Goal: Task Accomplishment & Management: Manage account settings

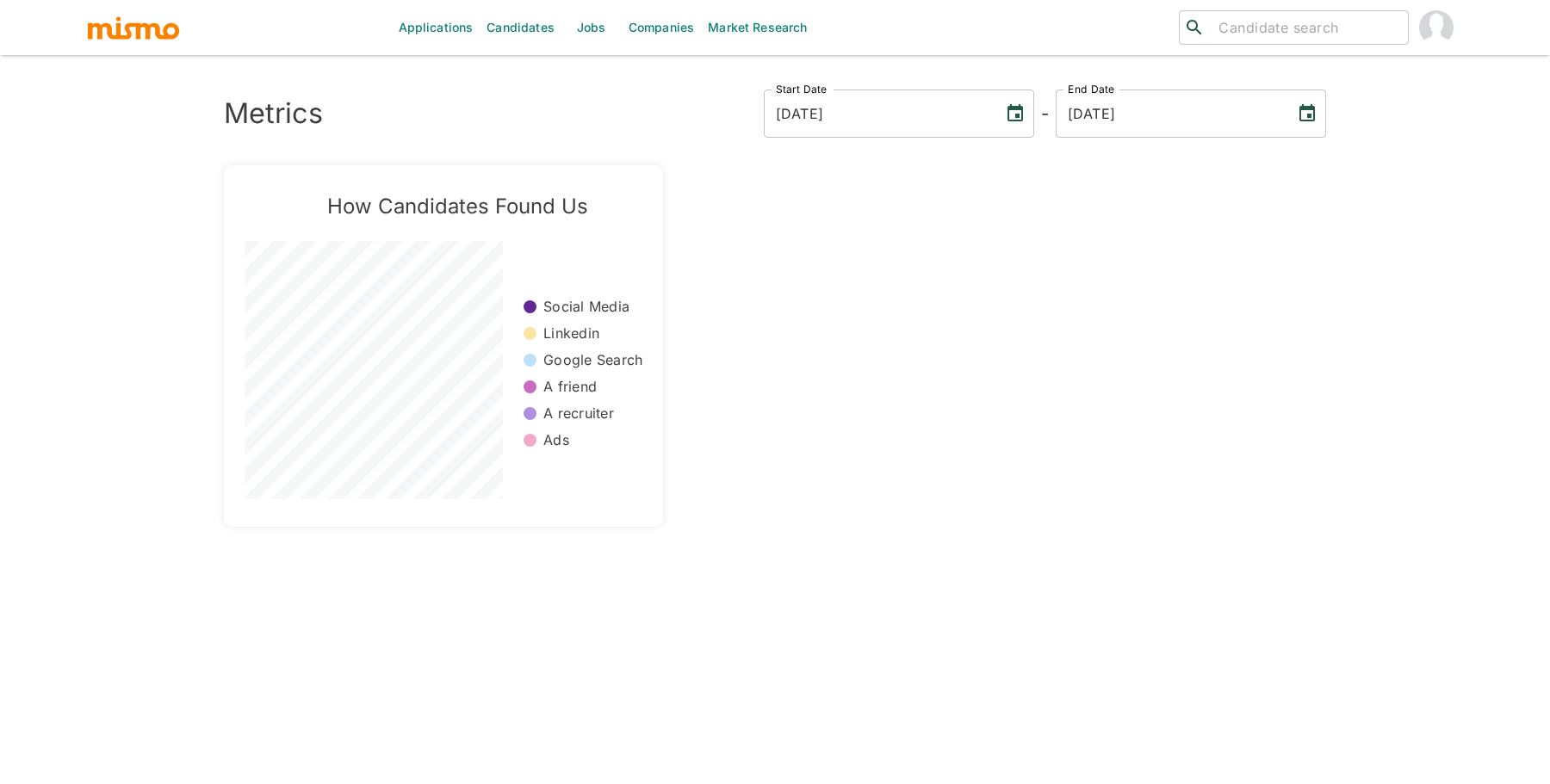
click at [589, 33] on link "Jobs" at bounding box center [591, 28] width 60 height 55
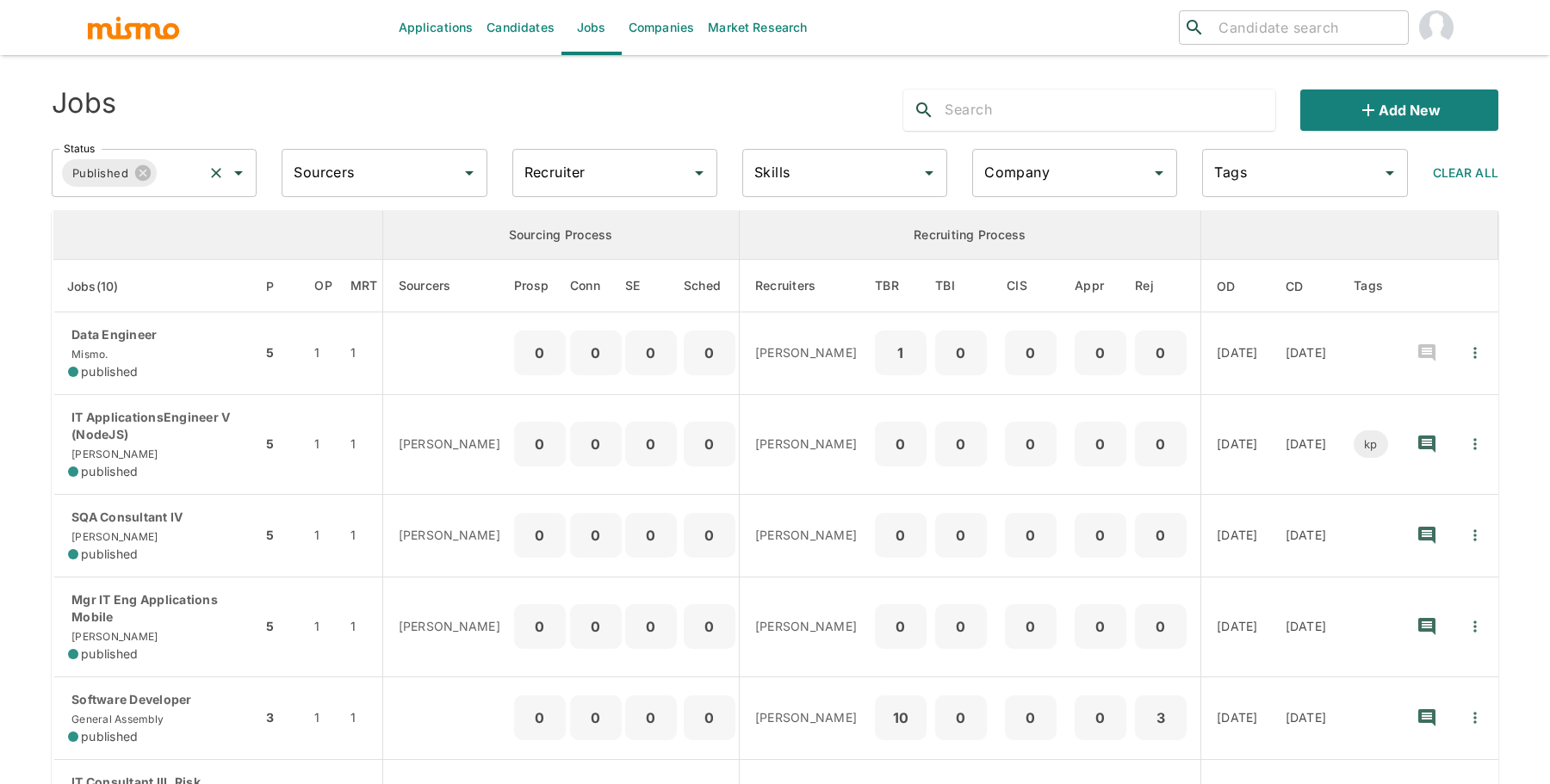
click at [208, 186] on div "Published Status" at bounding box center [154, 172] width 205 height 49
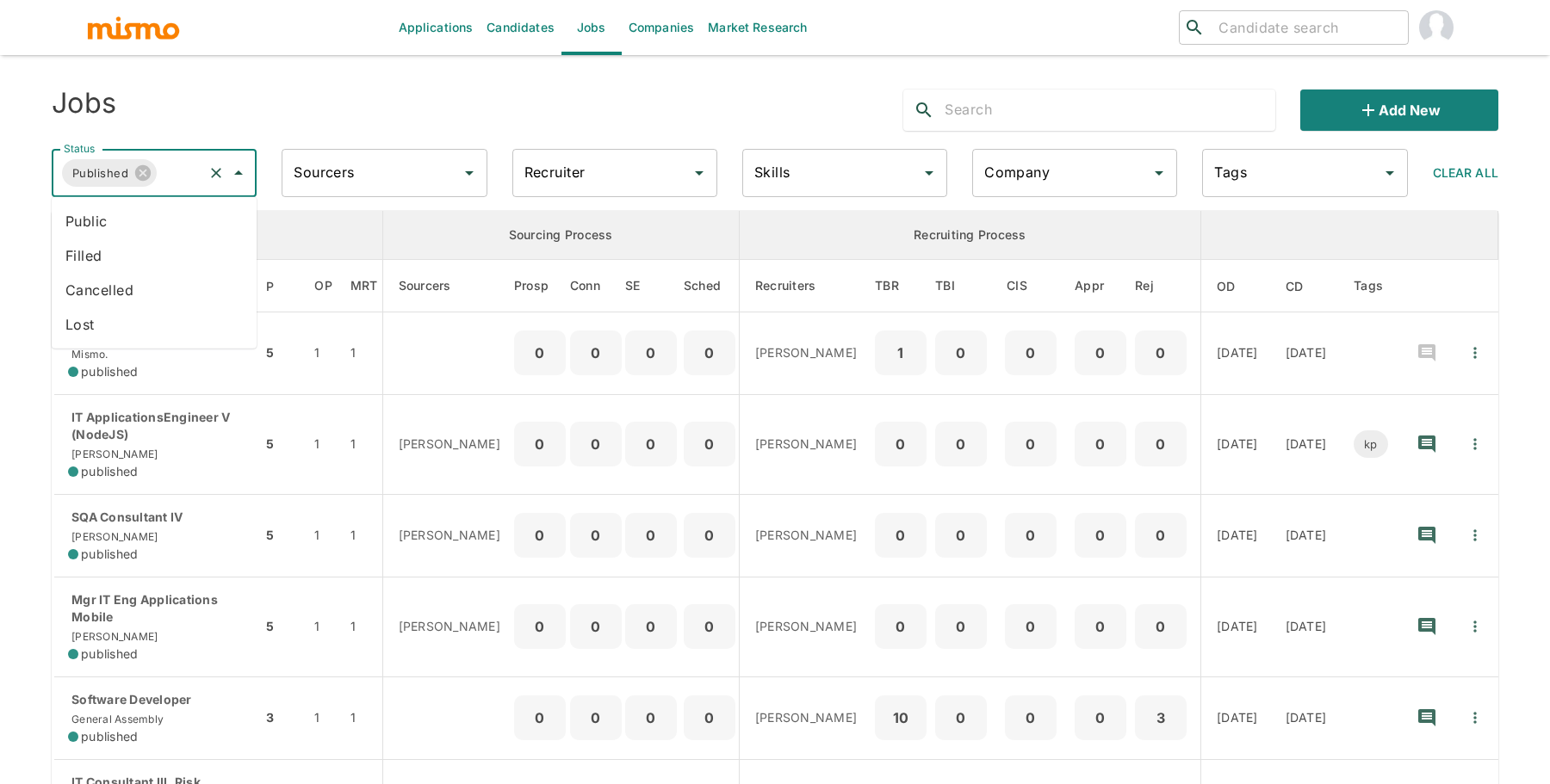
click at [209, 218] on li "Public" at bounding box center [154, 221] width 205 height 35
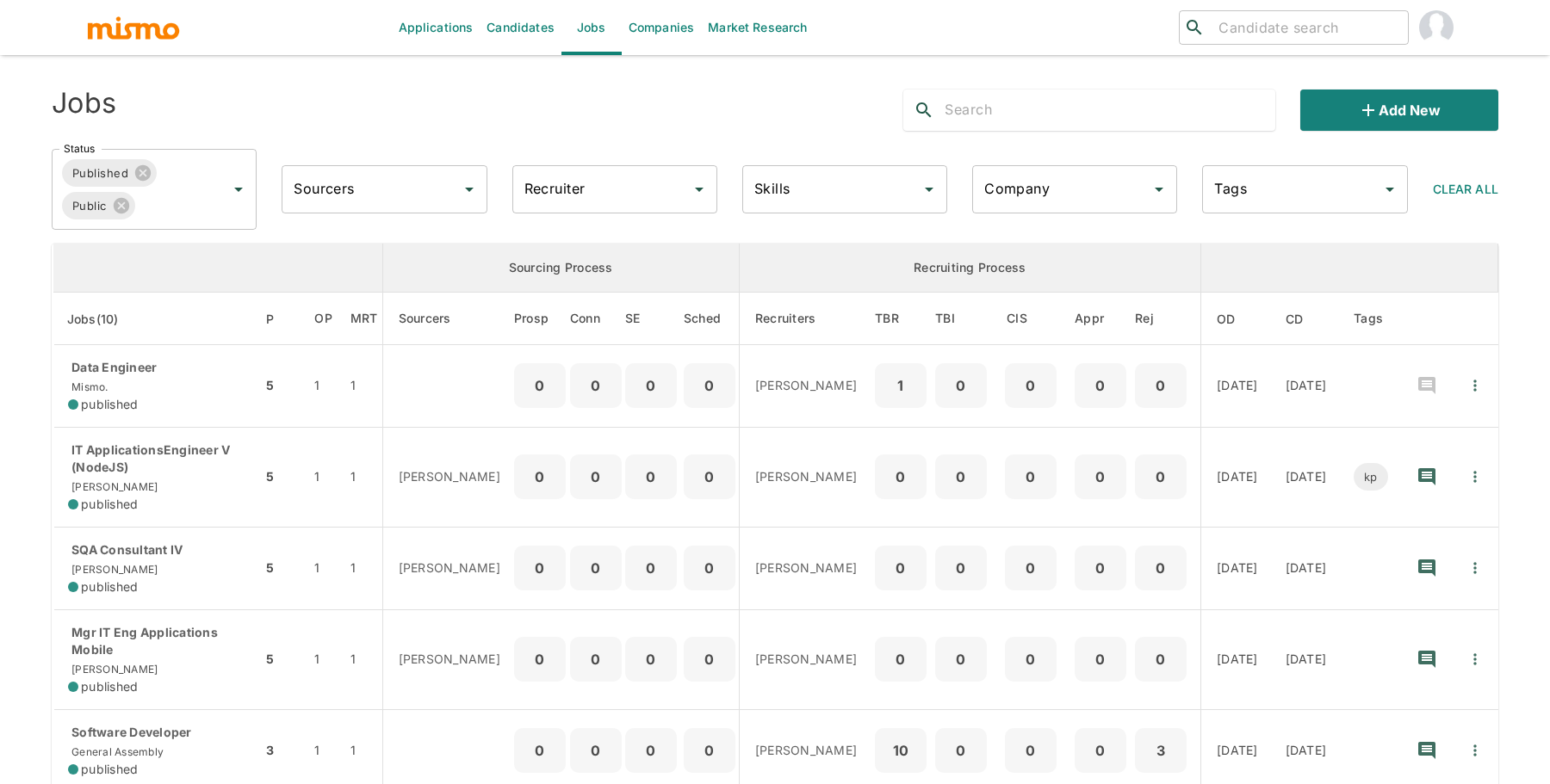
click at [566, 203] on input "Recruiter" at bounding box center [601, 189] width 163 height 33
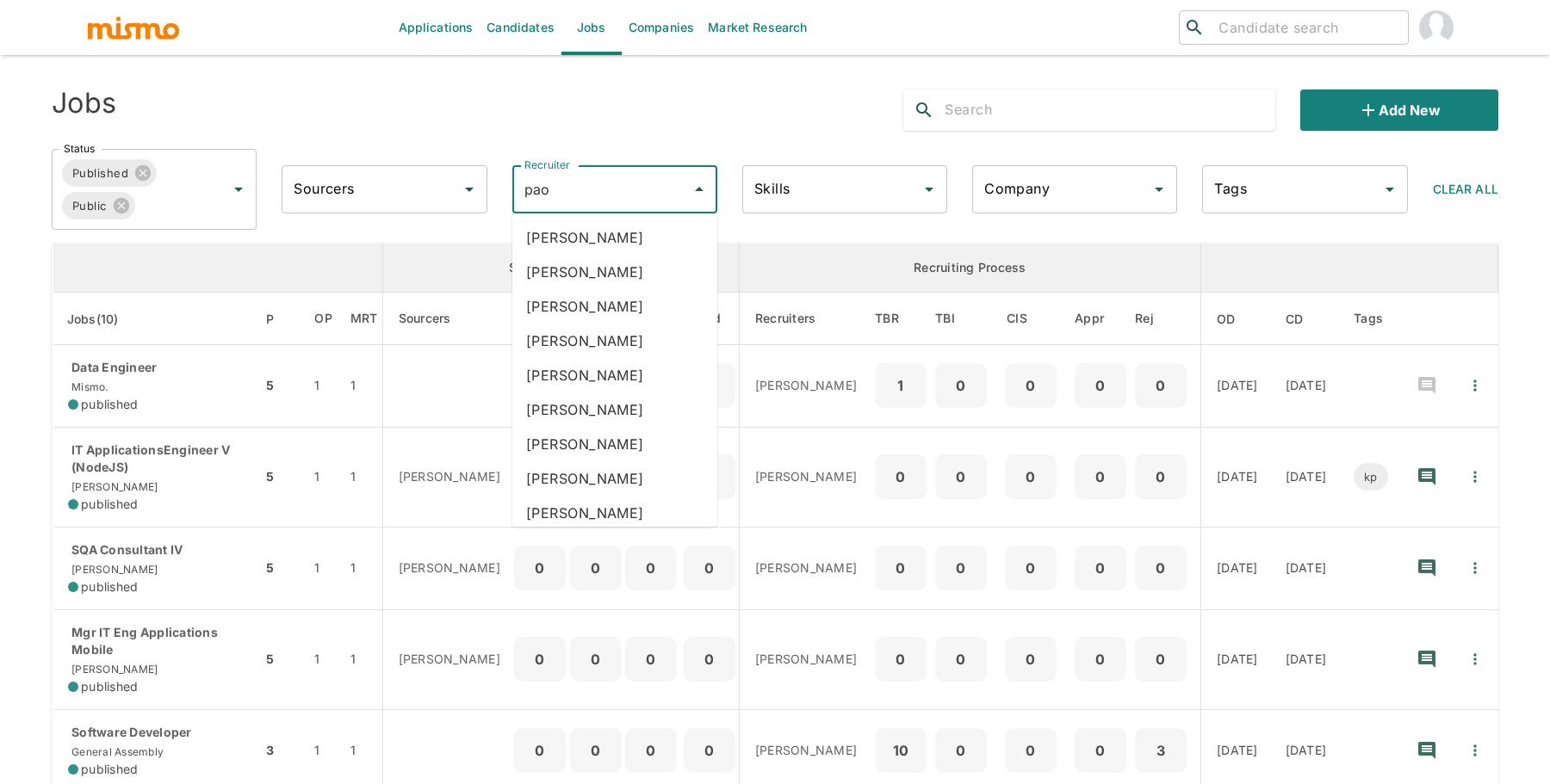
type input "paol"
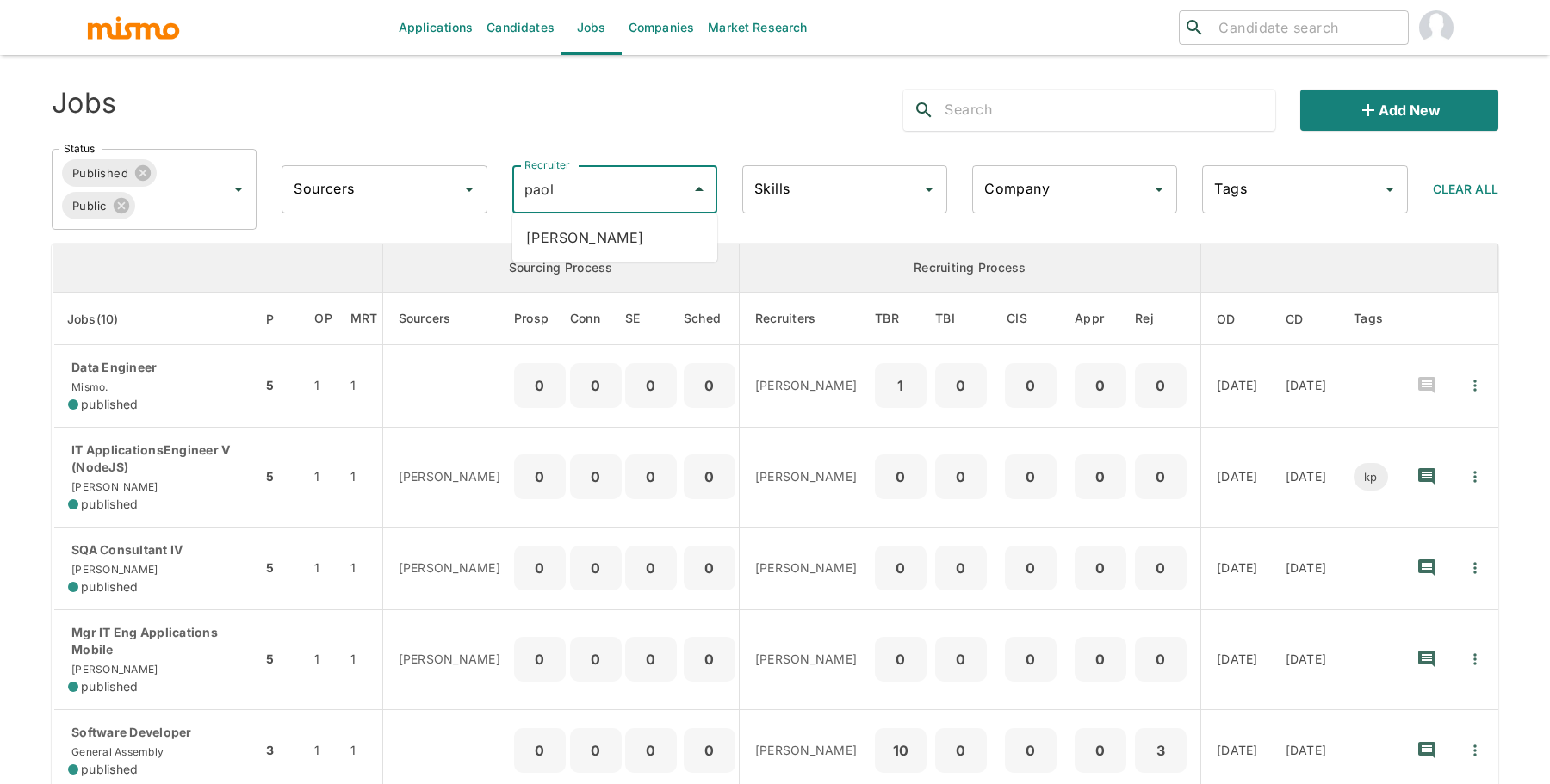
click at [598, 254] on li "Paola Pacheco" at bounding box center [614, 238] width 205 height 35
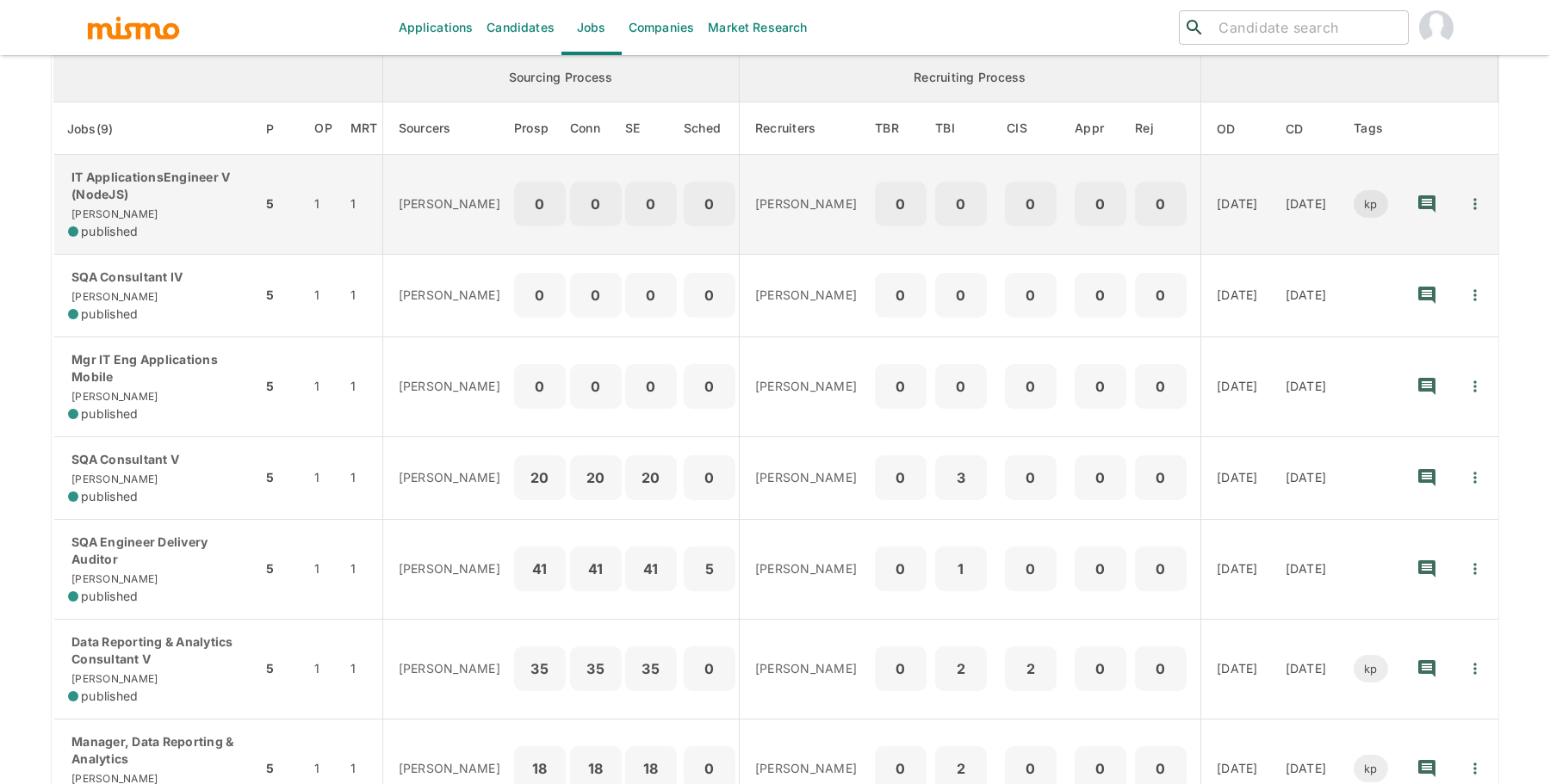
scroll to position [189, 0]
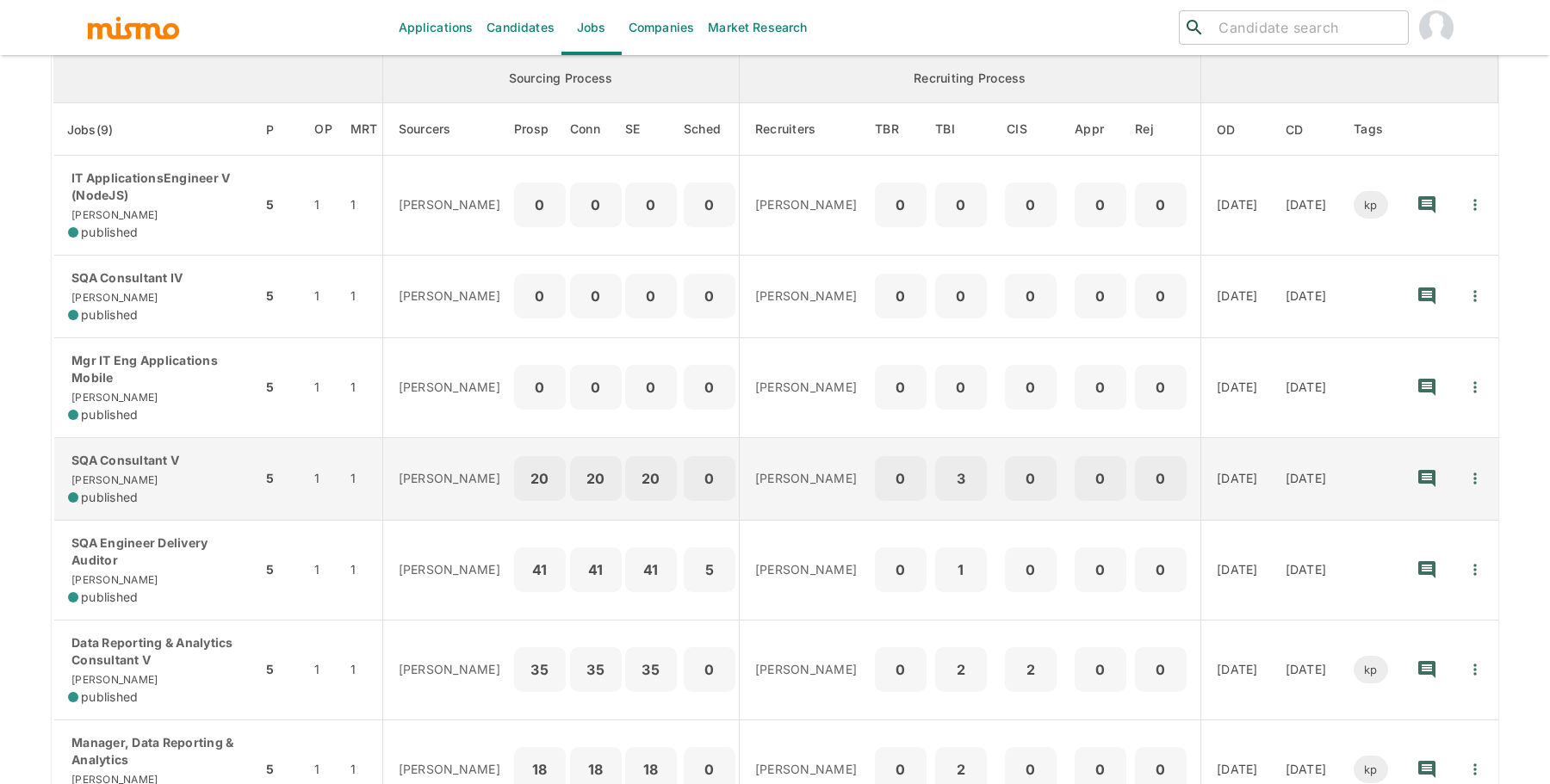
click at [176, 465] on p "SQA Consultant V" at bounding box center [158, 460] width 180 height 17
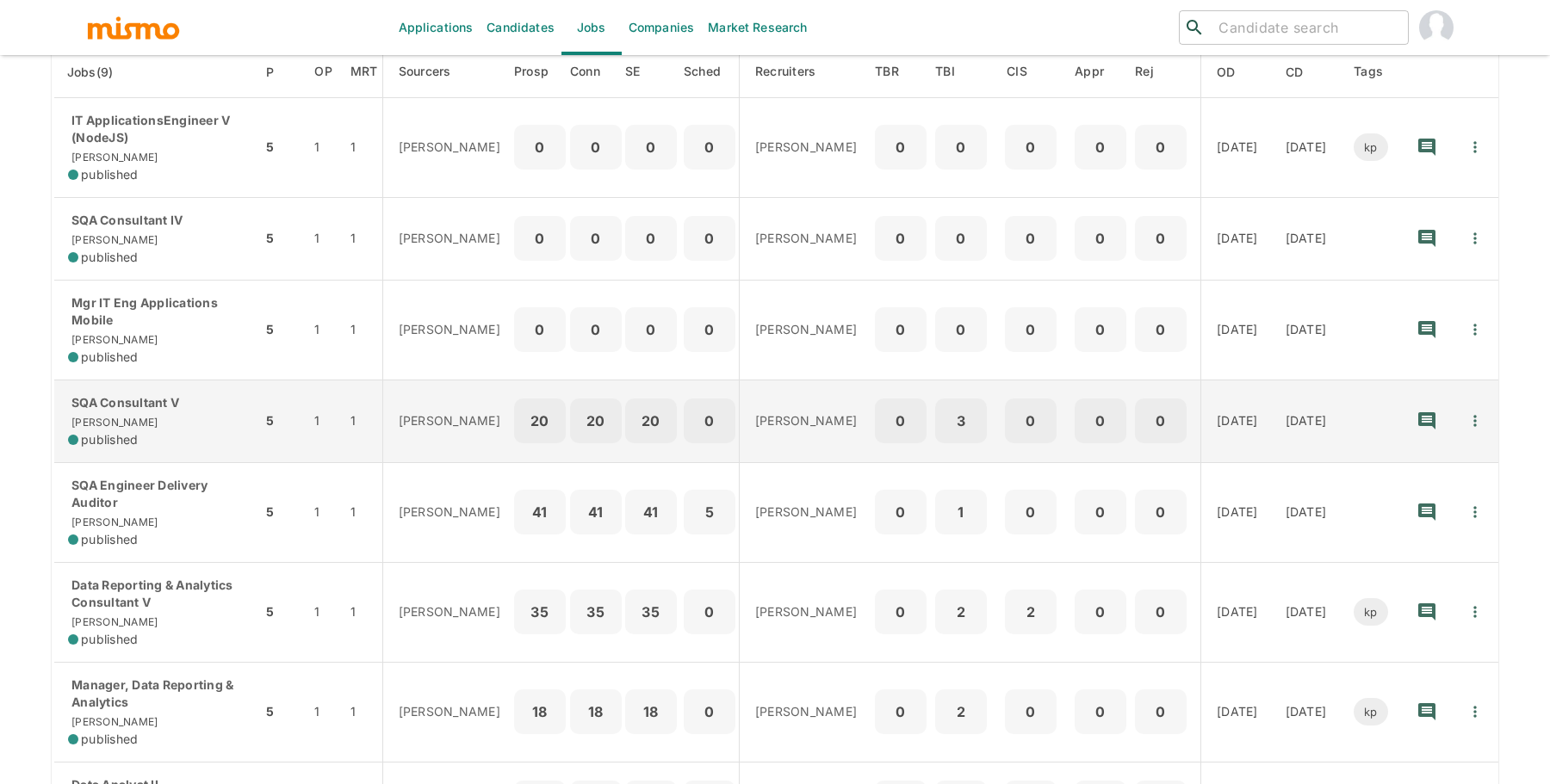
scroll to position [259, 0]
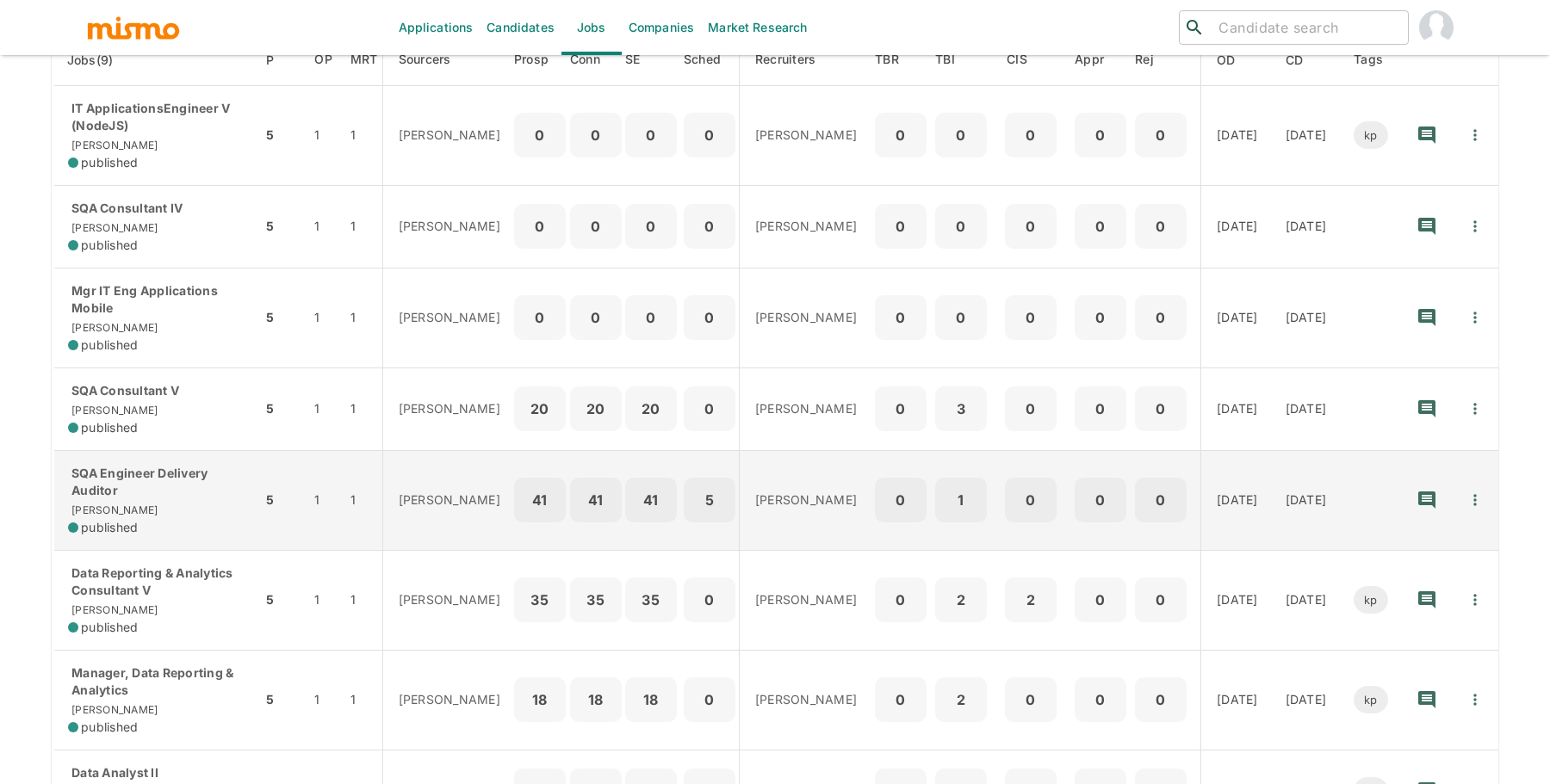
click at [156, 486] on div "SQA Engineer Delivery Auditor Kaiser published" at bounding box center [158, 501] width 180 height 71
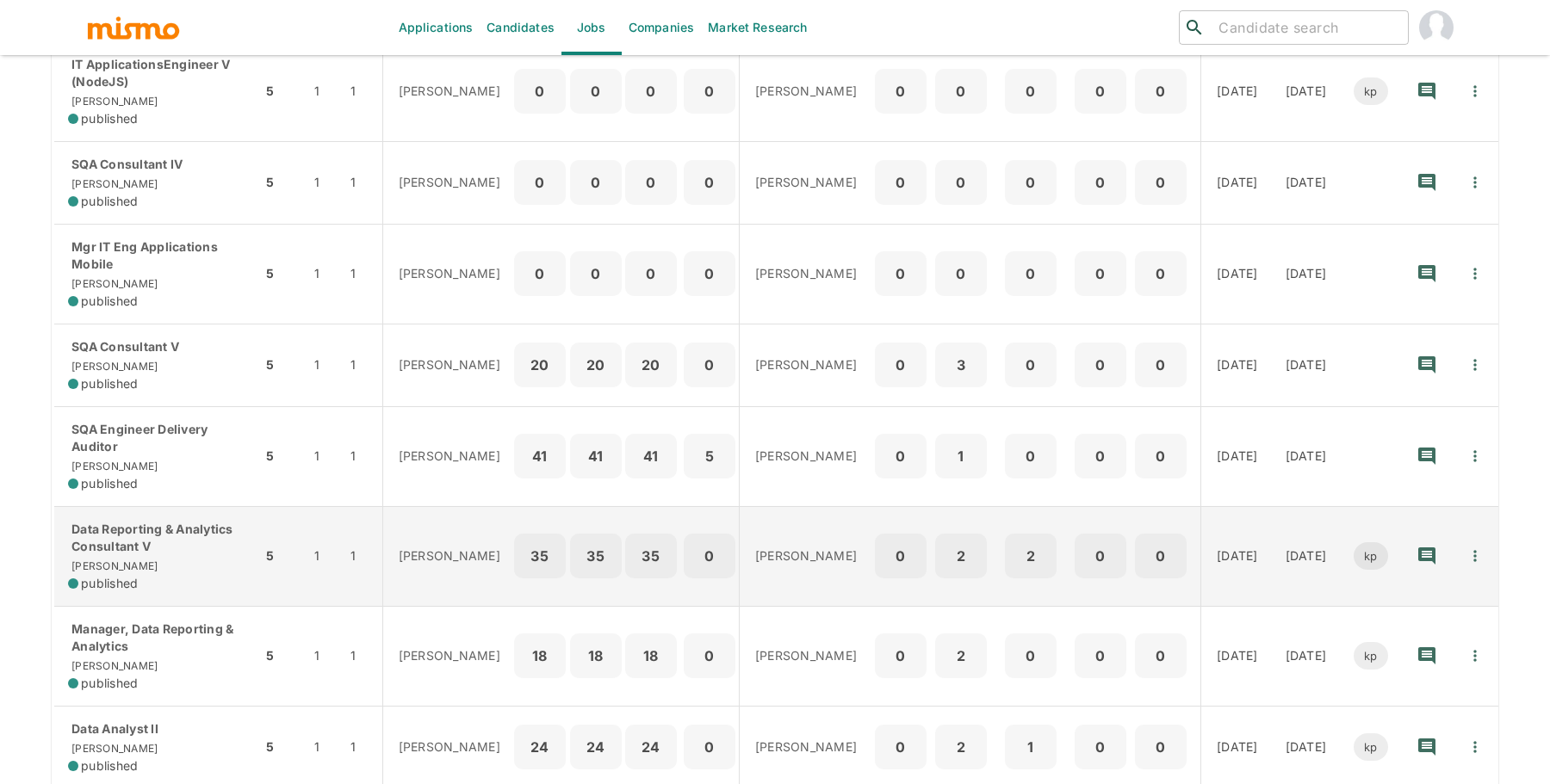
scroll to position [304, 0]
click at [167, 526] on p "Data Reporting & Analytics Consultant V" at bounding box center [158, 537] width 180 height 35
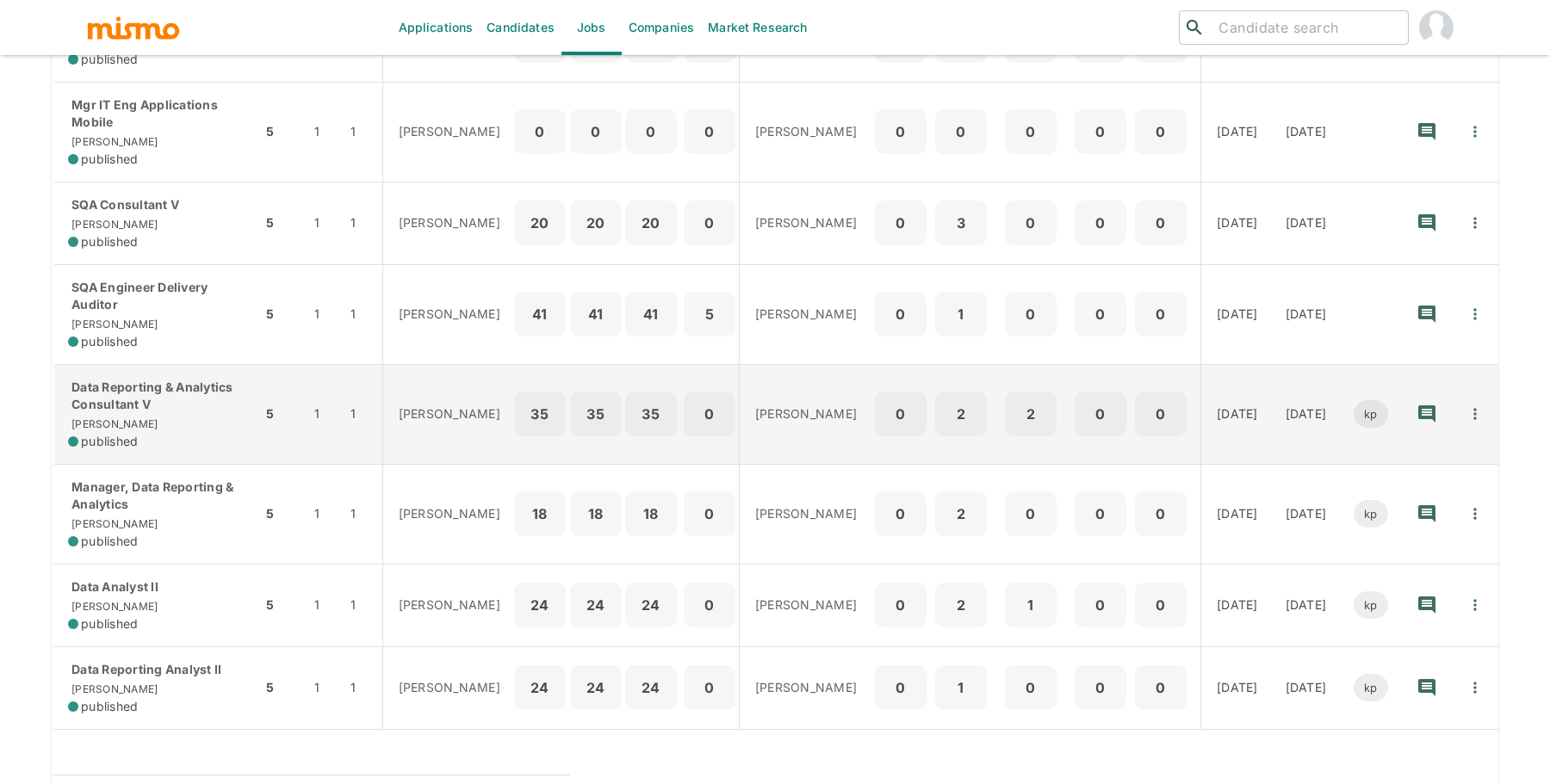
scroll to position [453, 0]
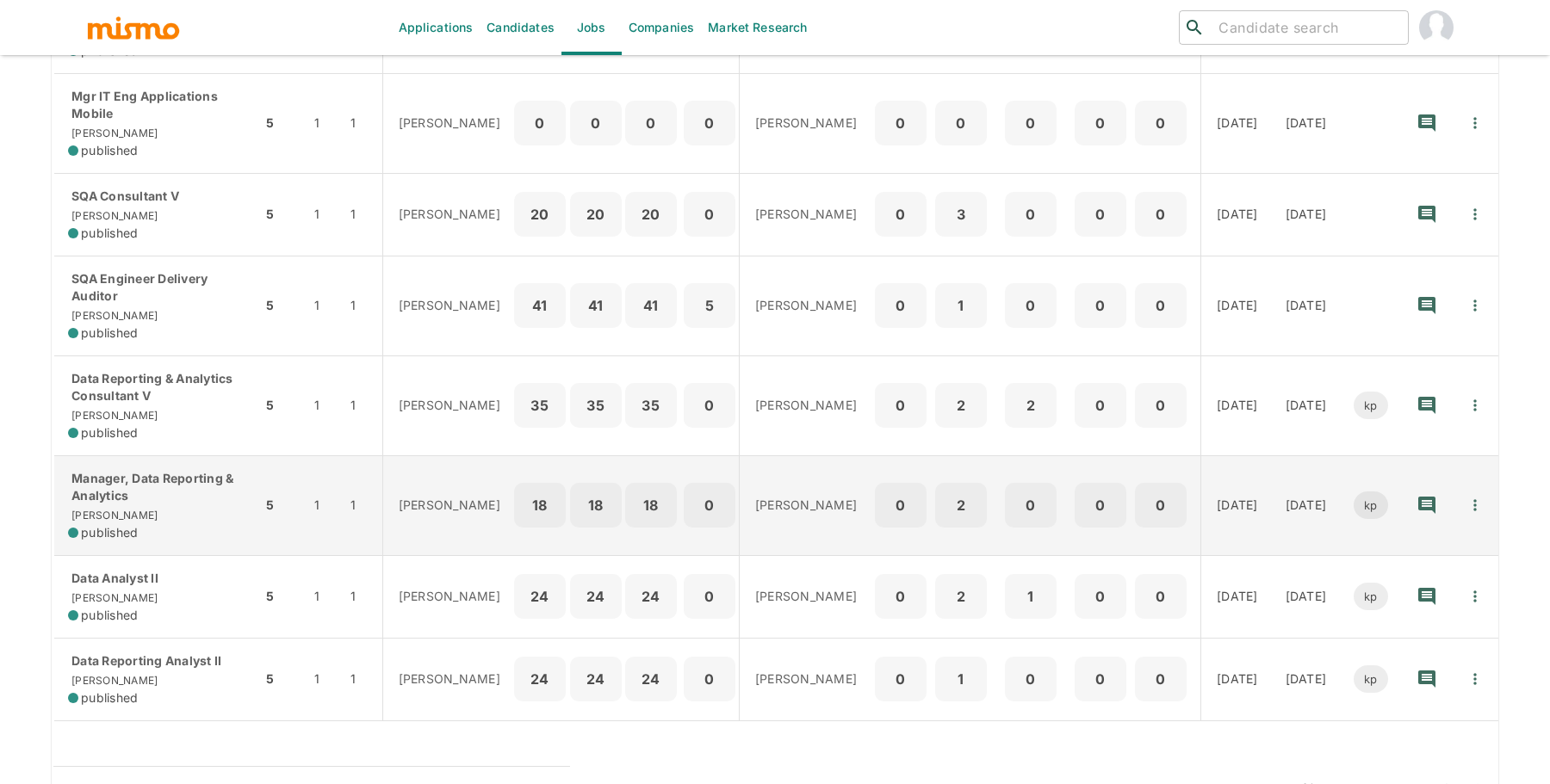
click at [229, 477] on p "Manager, Data Reporting & Analytics" at bounding box center [158, 487] width 180 height 35
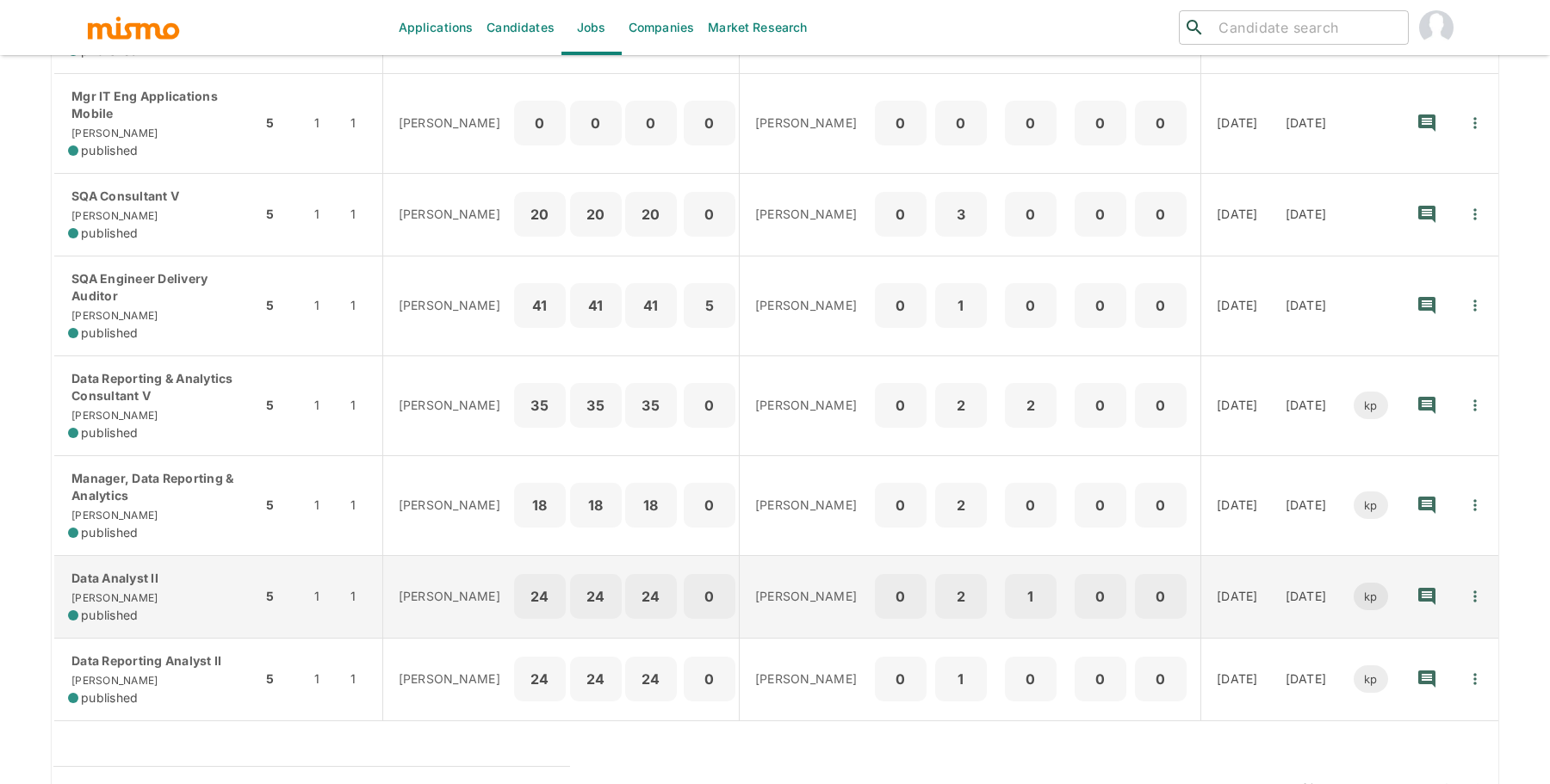
click at [212, 586] on div "Data Analyst II Kaiser published" at bounding box center [158, 597] width 180 height 54
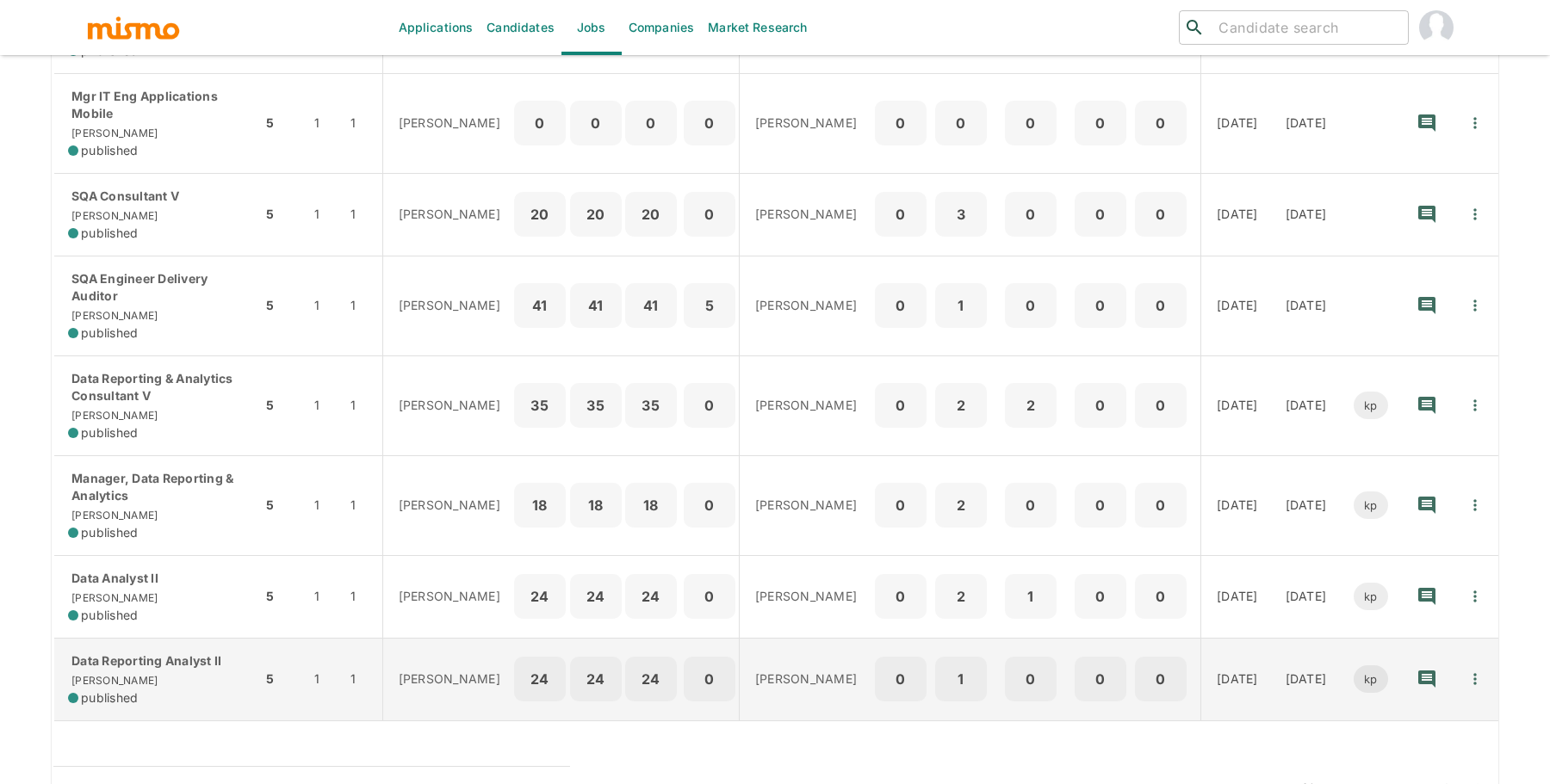
click at [128, 652] on p "Data Reporting Analyst II" at bounding box center [158, 660] width 180 height 17
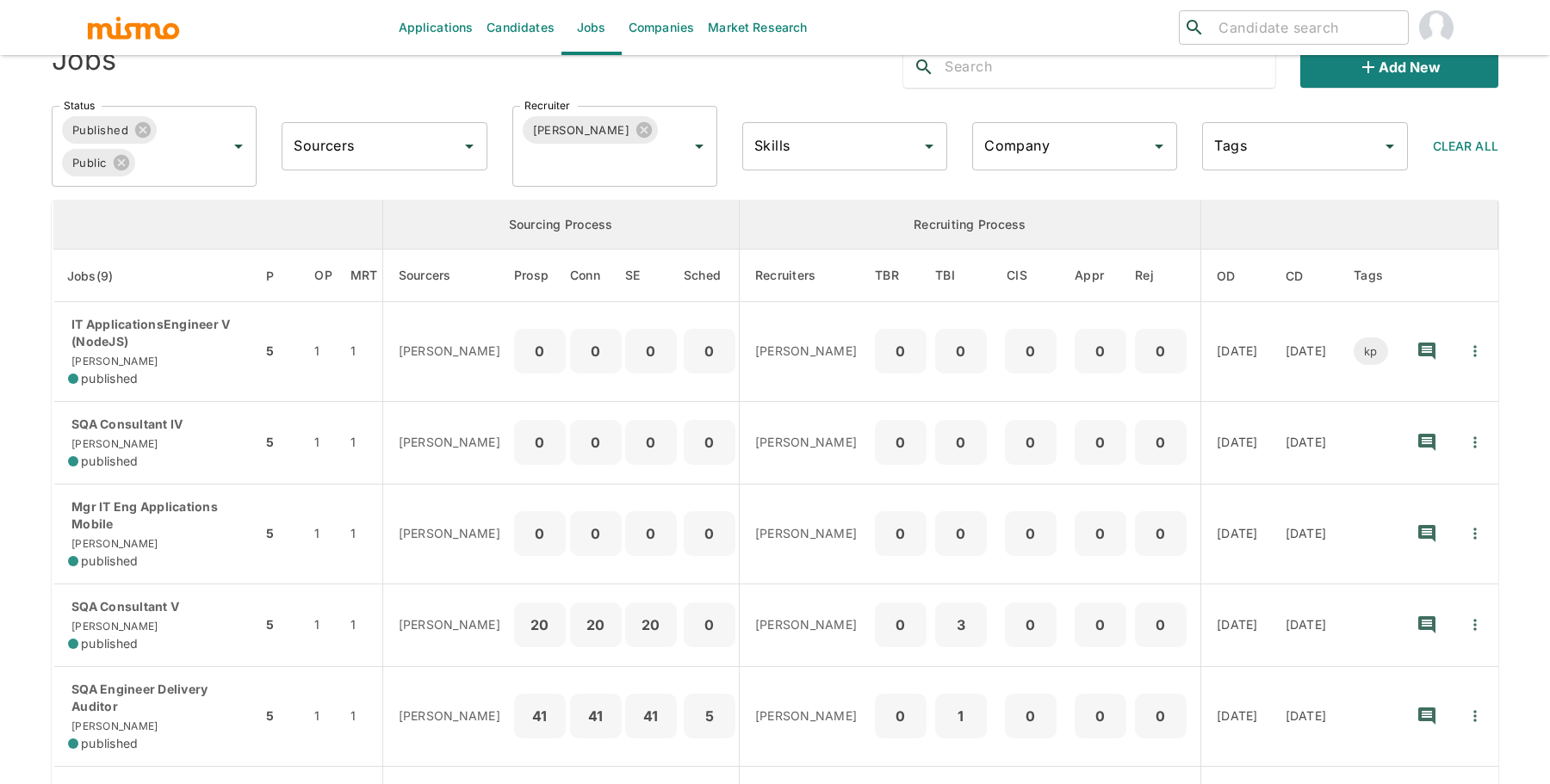
scroll to position [0, 0]
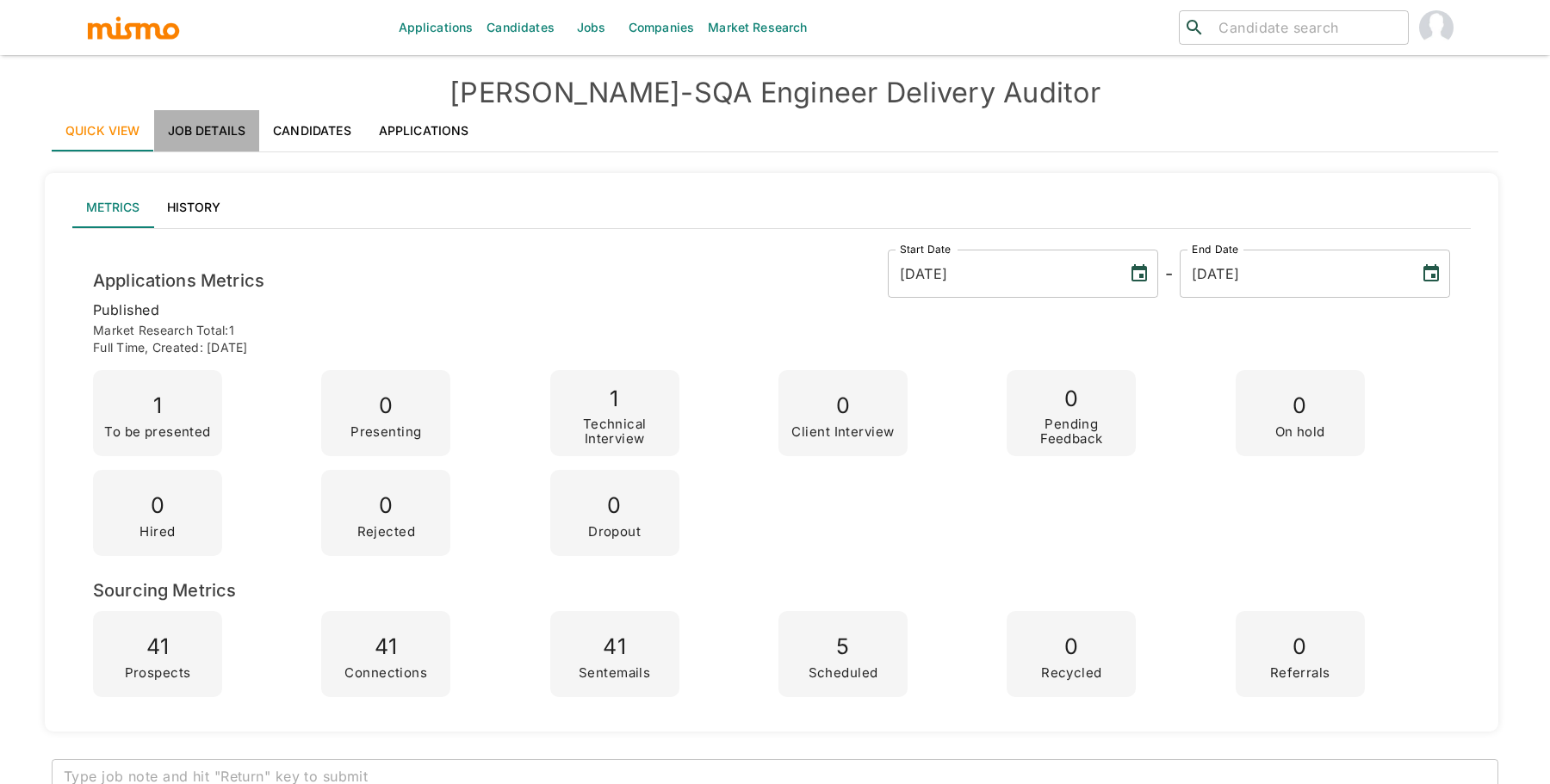
click at [218, 136] on link "Job Details" at bounding box center [207, 131] width 106 height 42
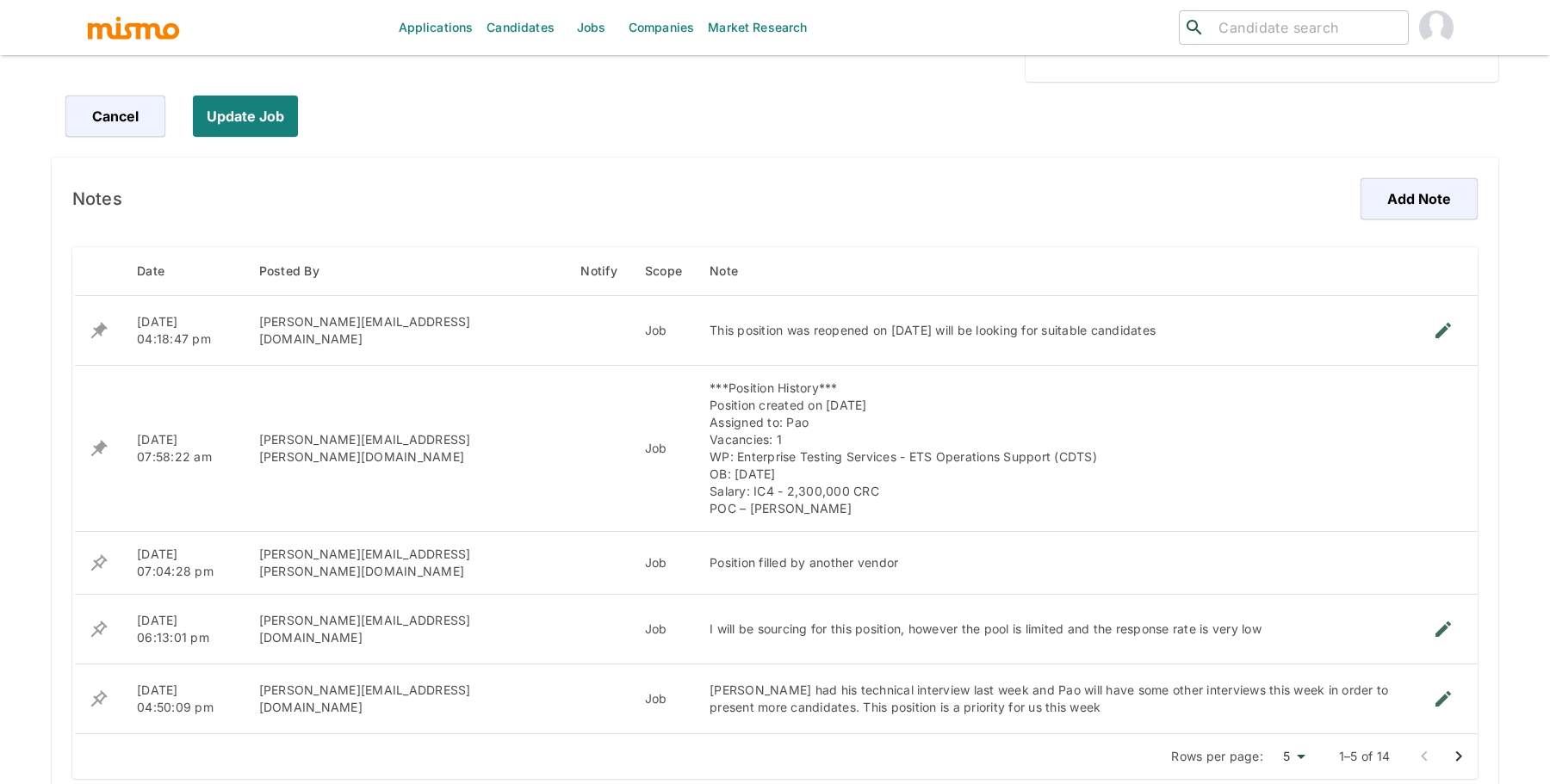
scroll to position [869, 0]
click at [1405, 202] on button "Add Note" at bounding box center [1416, 197] width 122 height 42
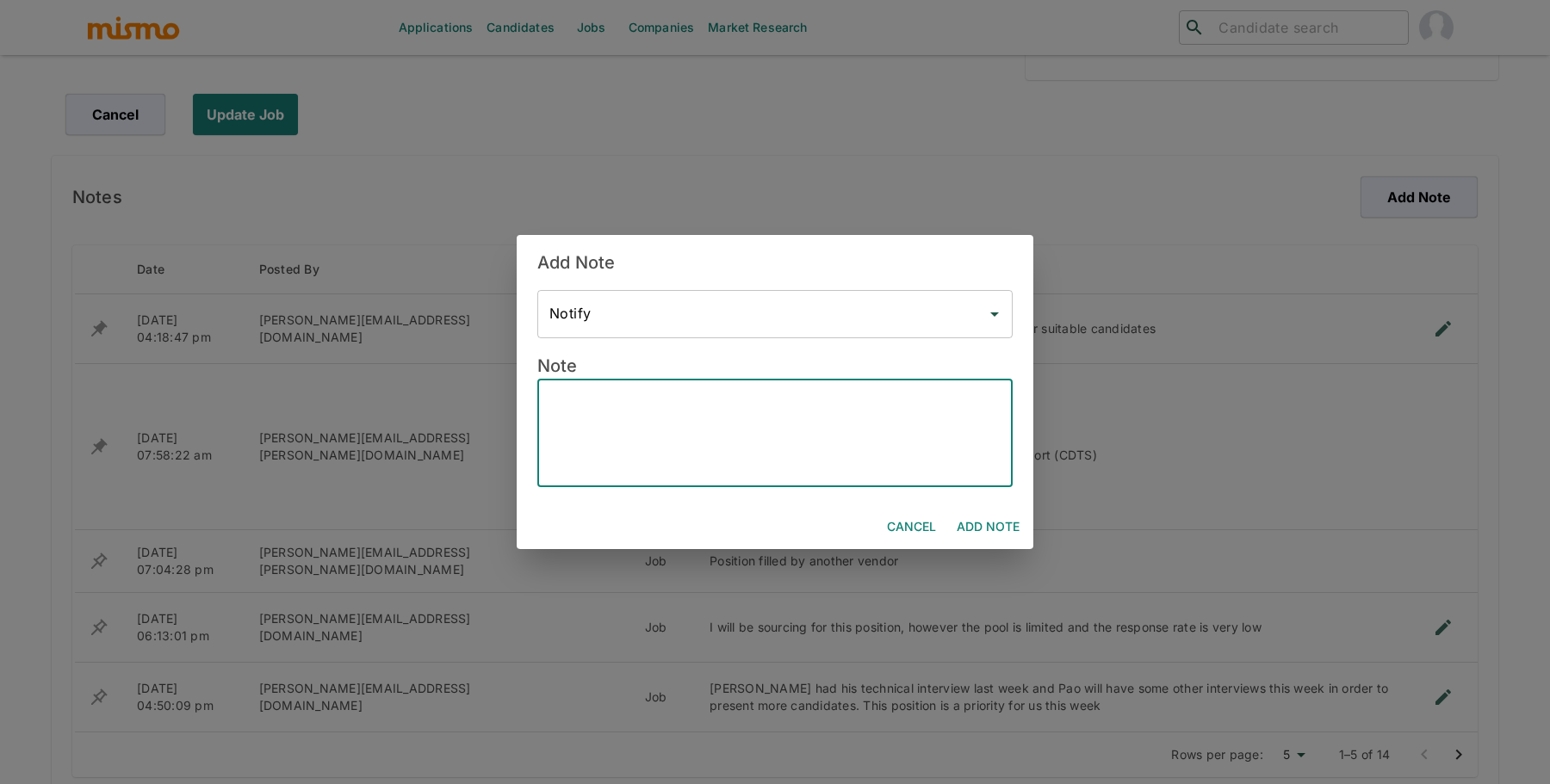
click at [932, 423] on textarea at bounding box center [775, 433] width 452 height 79
click at [720, 412] on textarea at bounding box center [775, 433] width 452 height 79
paste textarea "Augusto Granados Client interview 09/18 Sofia Gätjens Vargas Technical intervie…"
click at [676, 402] on textarea "Augusto Granados Client interview 09/18 Sofia Gätjens Vargas Technical intervie…" at bounding box center [775, 433] width 452 height 79
click at [699, 399] on textarea "Augusto Granados Client interview 09/18 Sofia Gätjens Vargas Technical intervie…" at bounding box center [775, 433] width 452 height 79
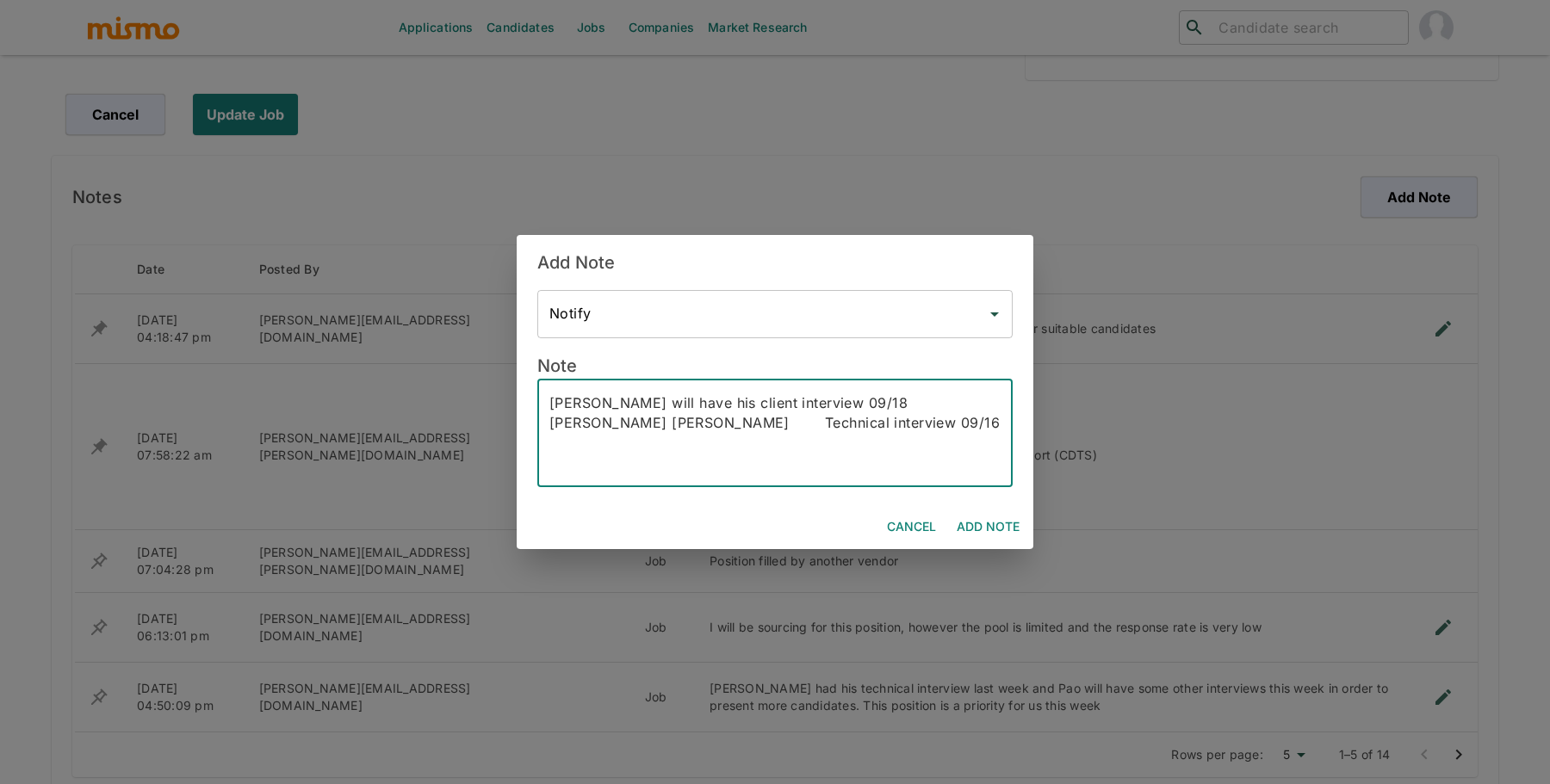
click at [876, 406] on textarea "Augusto Granados will have his client interview 09/18 Sofia Gätjens Vargas Tech…" at bounding box center [775, 433] width 452 height 79
click at [991, 404] on textarea "Augusto Granados will have his client interview on 09/18 Sofia Gätjens Vargas T…" at bounding box center [775, 433] width 452 height 79
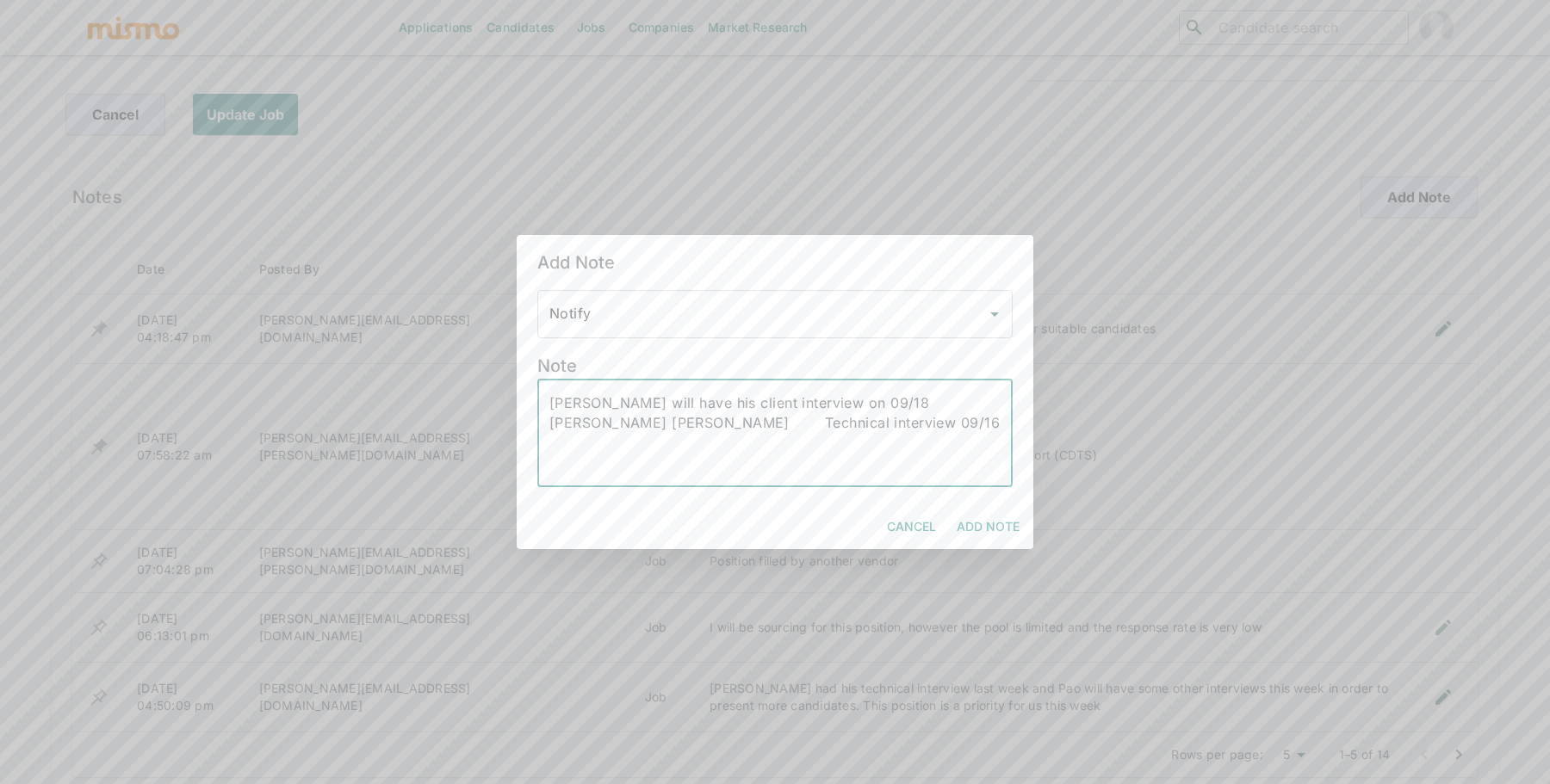
scroll to position [0, 0]
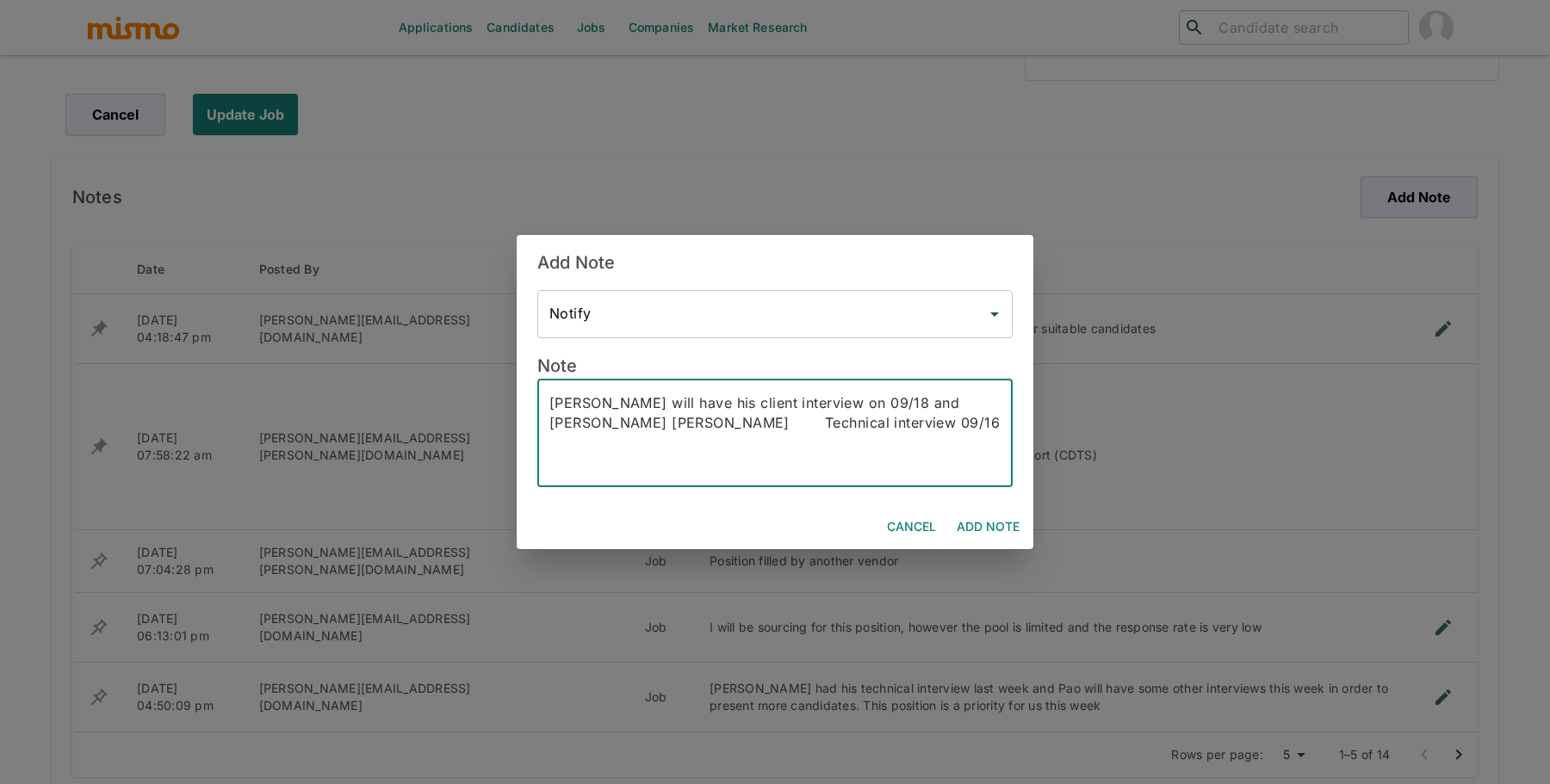
drag, startPoint x: 677, startPoint y: 402, endPoint x: 764, endPoint y: 403, distance: 87.0
click at [764, 403] on textarea "Augusto Granados will have his client interview on 09/18 and Sofia Gätjens Varg…" at bounding box center [775, 433] width 452 height 79
click at [695, 420] on textarea "Augusto Granados will have his client interview on 09/18 and Sofia Gätjens Varg…" at bounding box center [775, 433] width 452 height 79
paste textarea "will have his"
click at [924, 425] on textarea "Augusto Granados will have his client interview on 09/18 and Sofia Gätjens Varg…" at bounding box center [775, 433] width 452 height 79
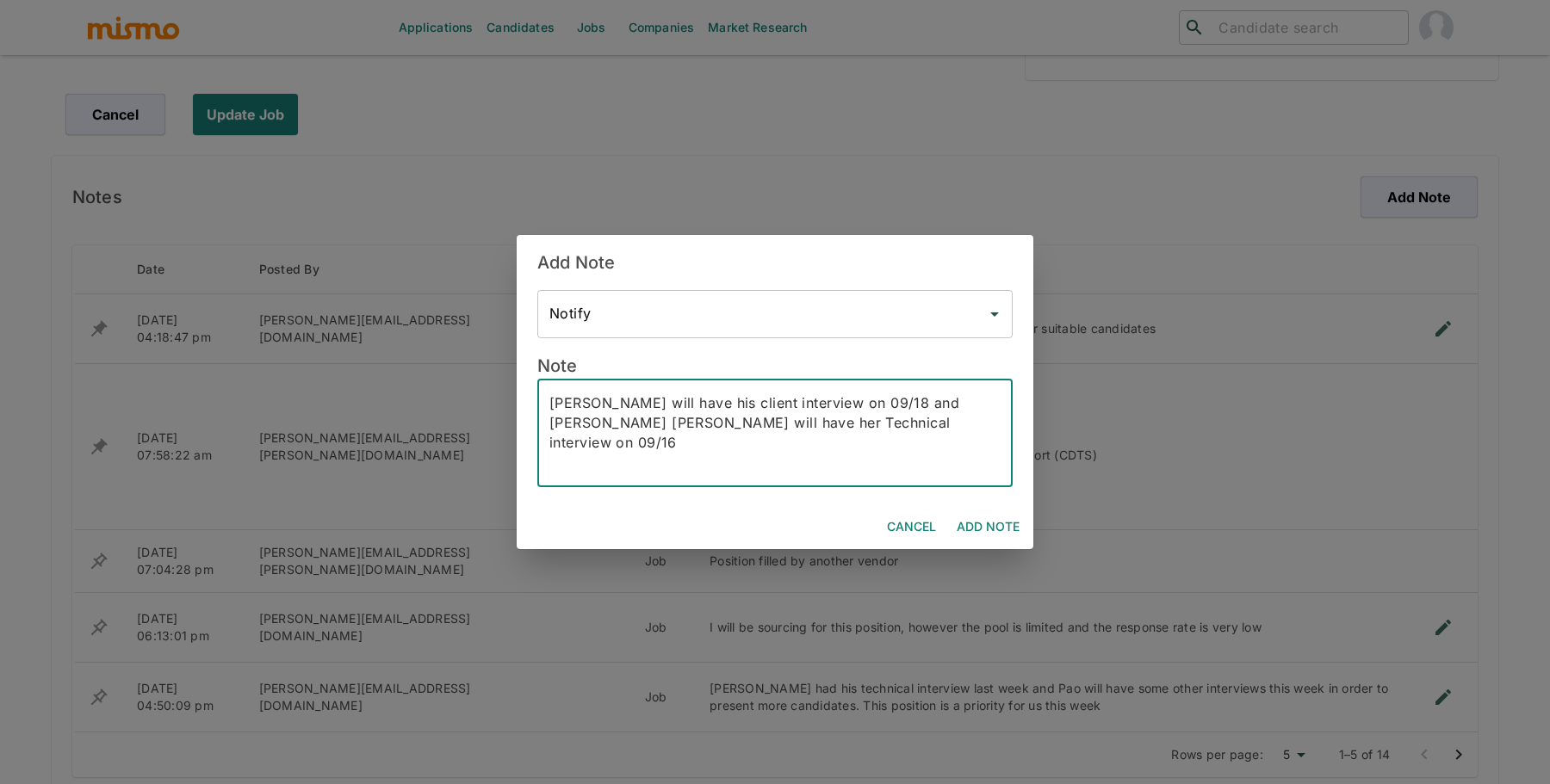
click at [988, 426] on textarea "Augusto Granados will have his client interview on 09/18 and Sofia Gätjens Varg…" at bounding box center [775, 433] width 452 height 79
type textarea "Augusto Granados will have his client interview on 09/18 and Sofia Gätjens Varg…"
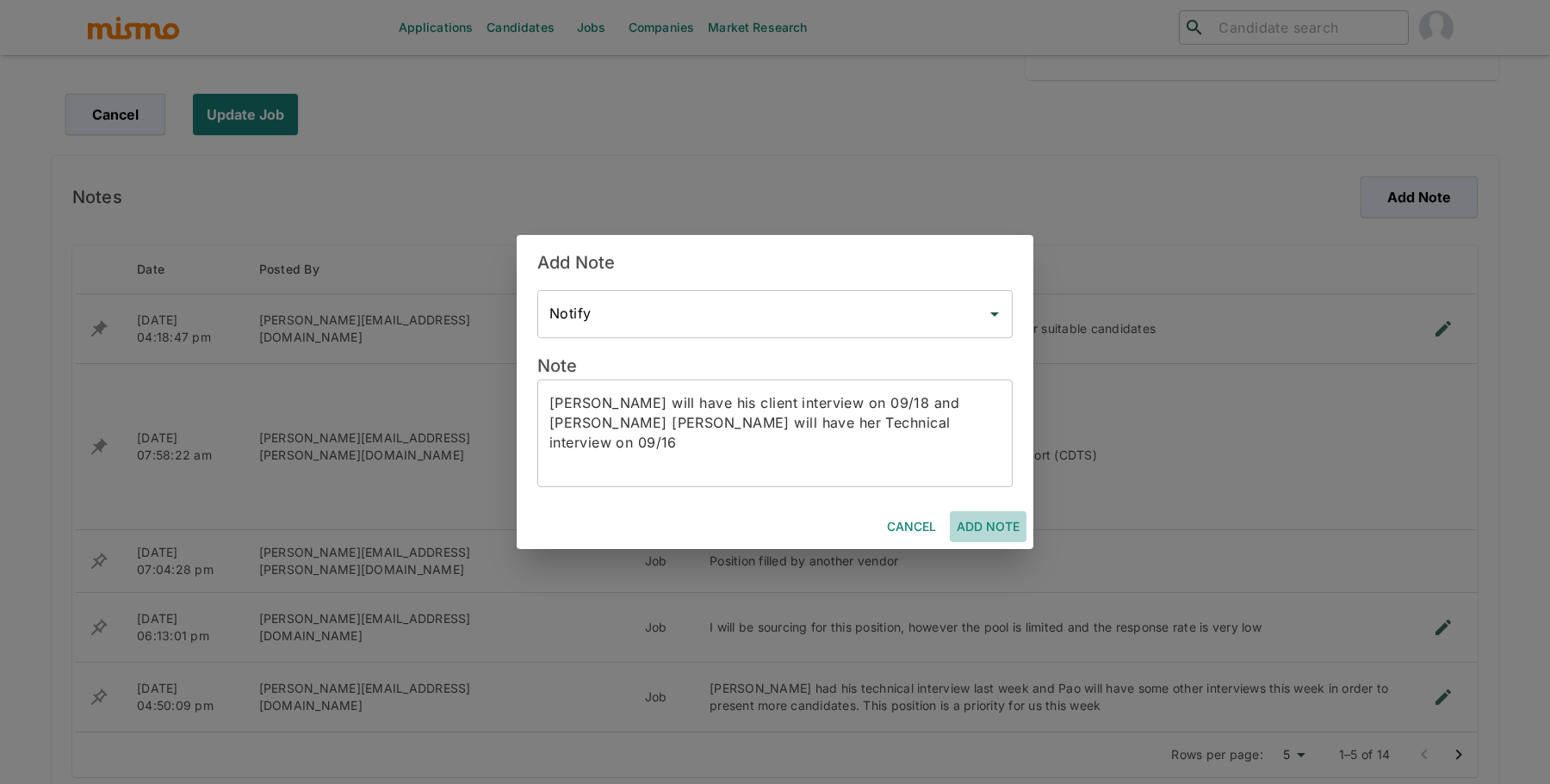
click at [996, 523] on button "Add Note" at bounding box center [987, 528] width 76 height 32
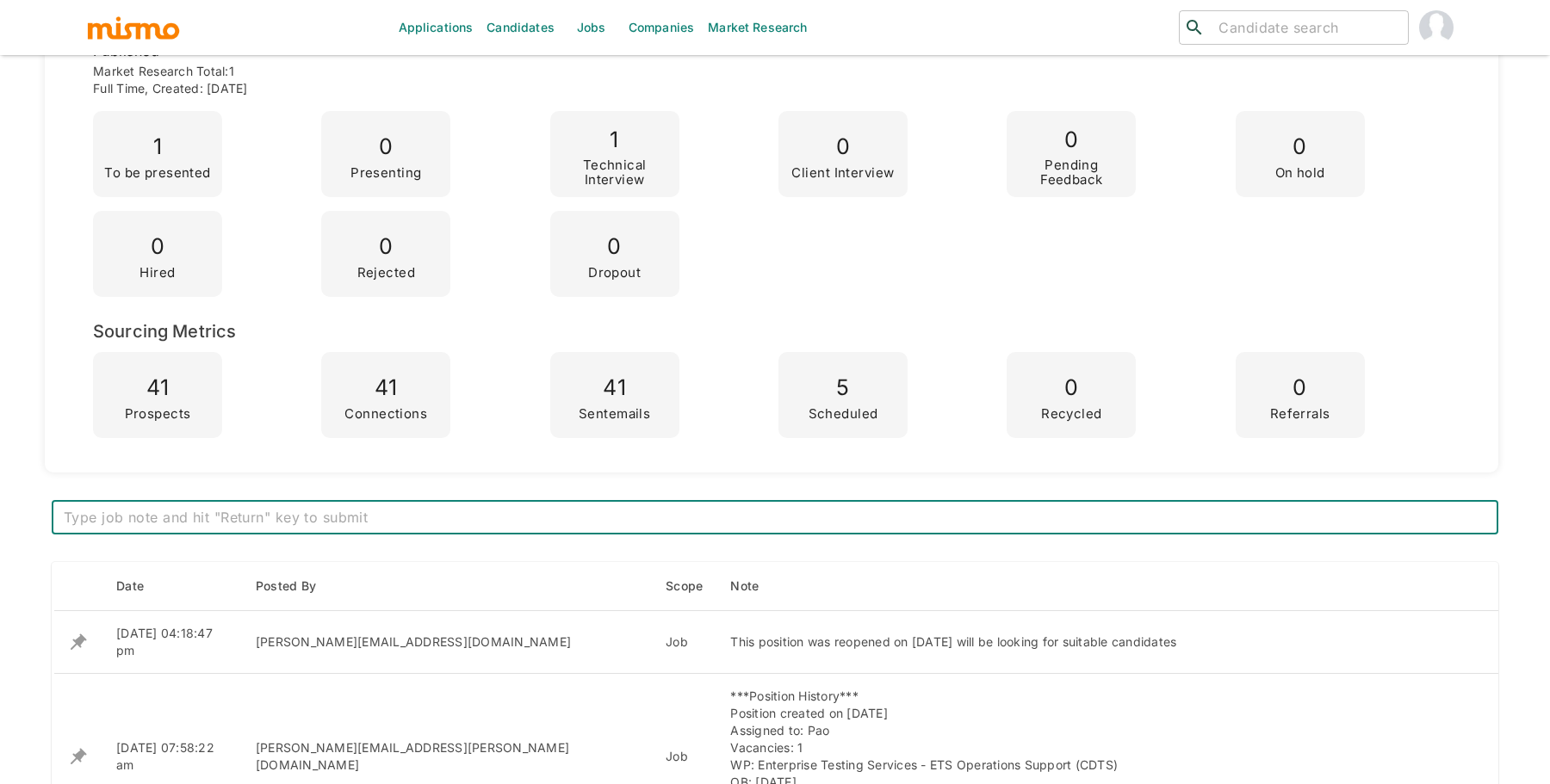
scroll to position [578, 0]
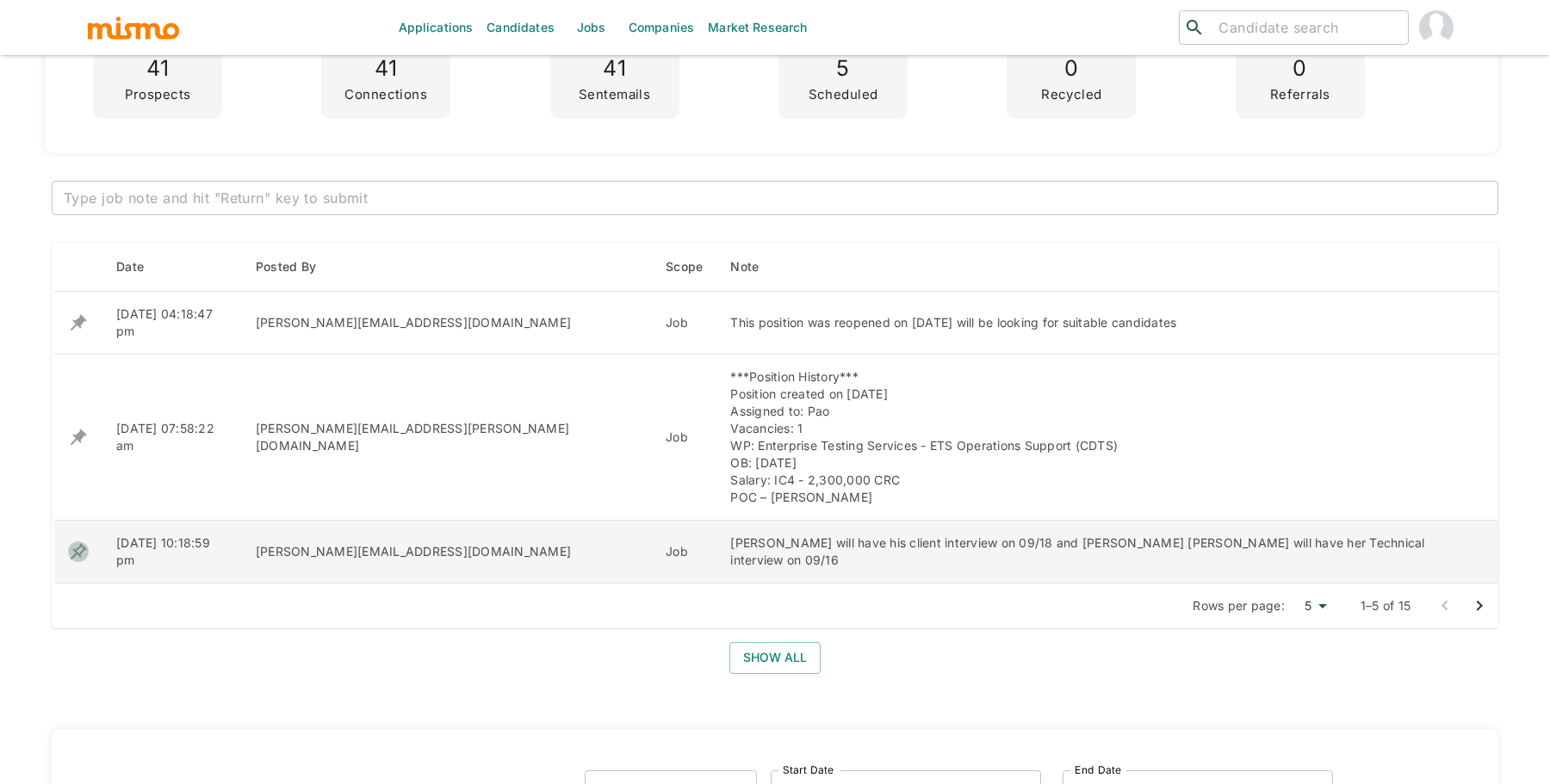
click at [69, 541] on icon "enhanced table" at bounding box center [78, 551] width 21 height 21
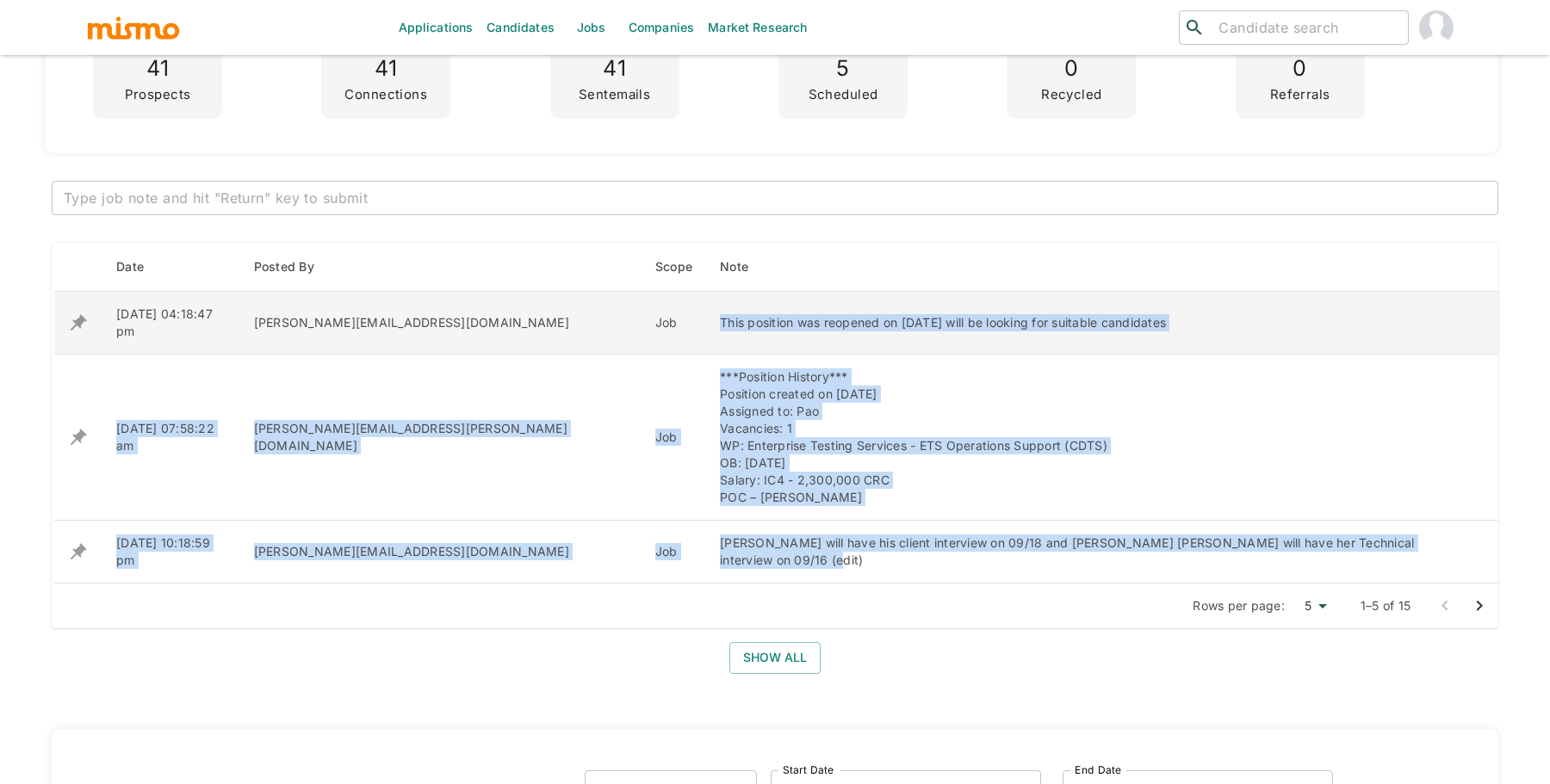
drag, startPoint x: 608, startPoint y: 546, endPoint x: 616, endPoint y: 301, distance: 245.1
click at [617, 301] on tbody "08/14/2025 04:18:47 pm daniela@mismo.team Job This position was reopened on 08/…" at bounding box center [776, 438] width 1446 height 292
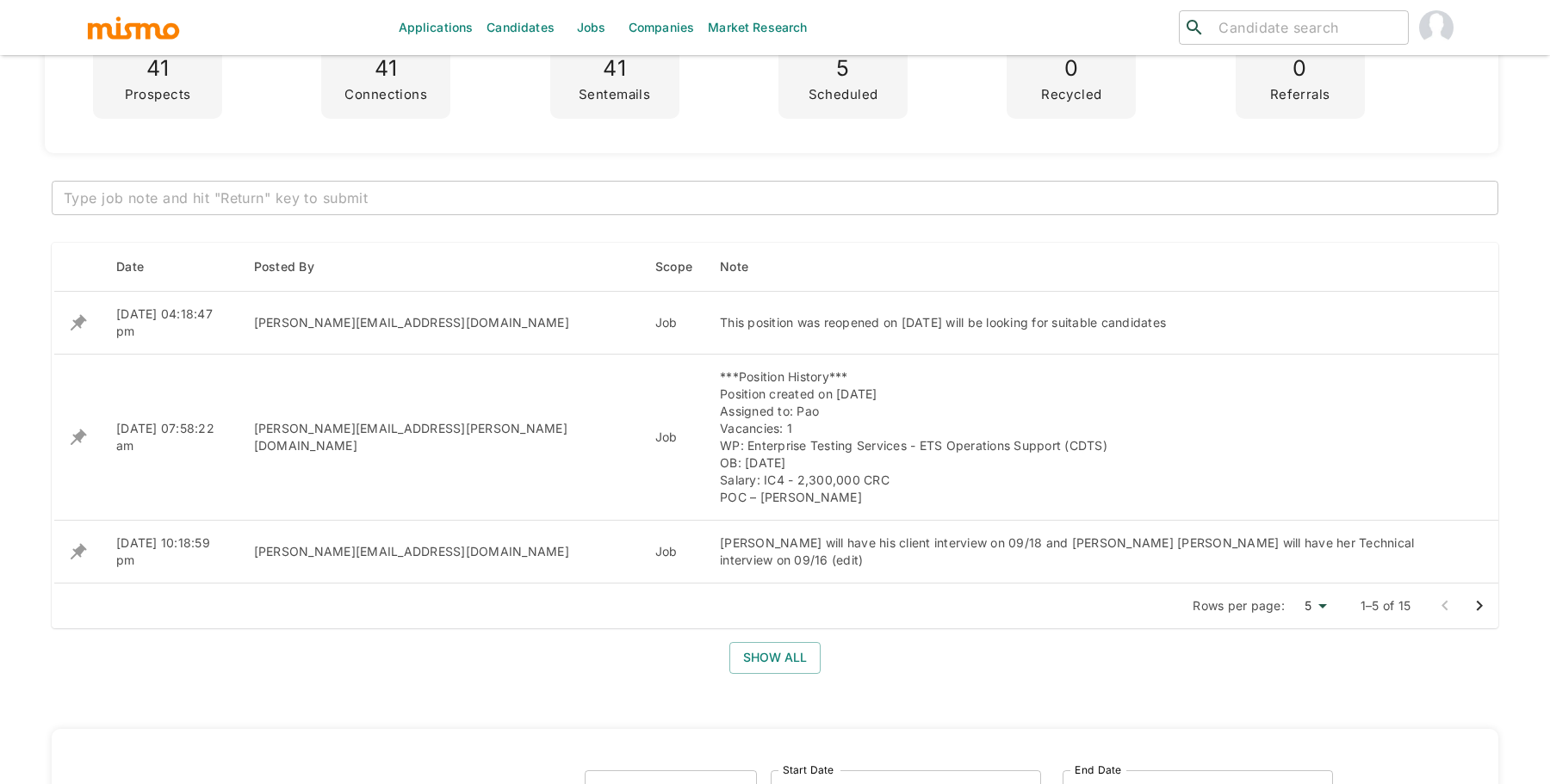
click at [546, 642] on div "Show all" at bounding box center [775, 658] width 1447 height 32
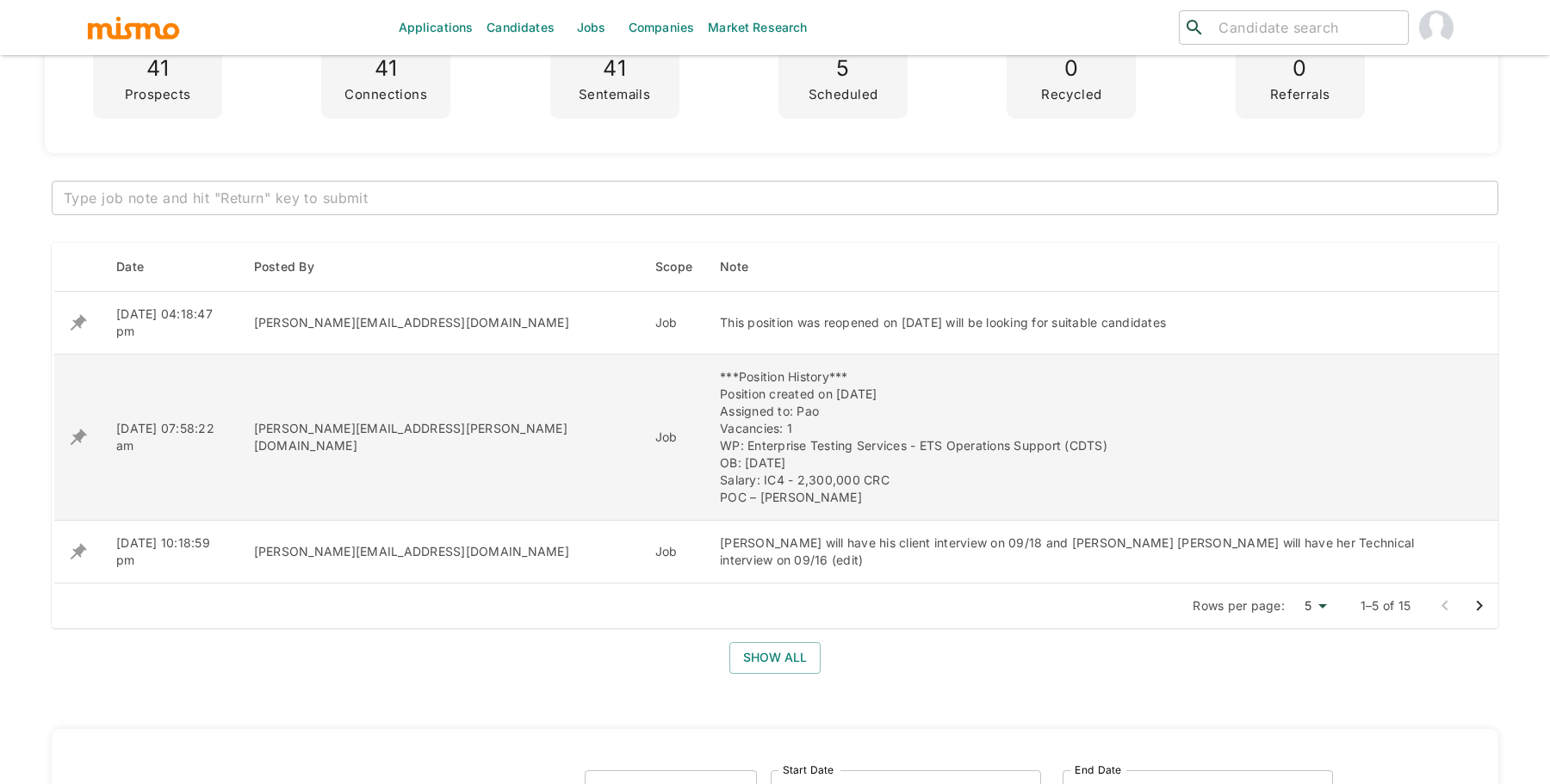
scroll to position [0, 0]
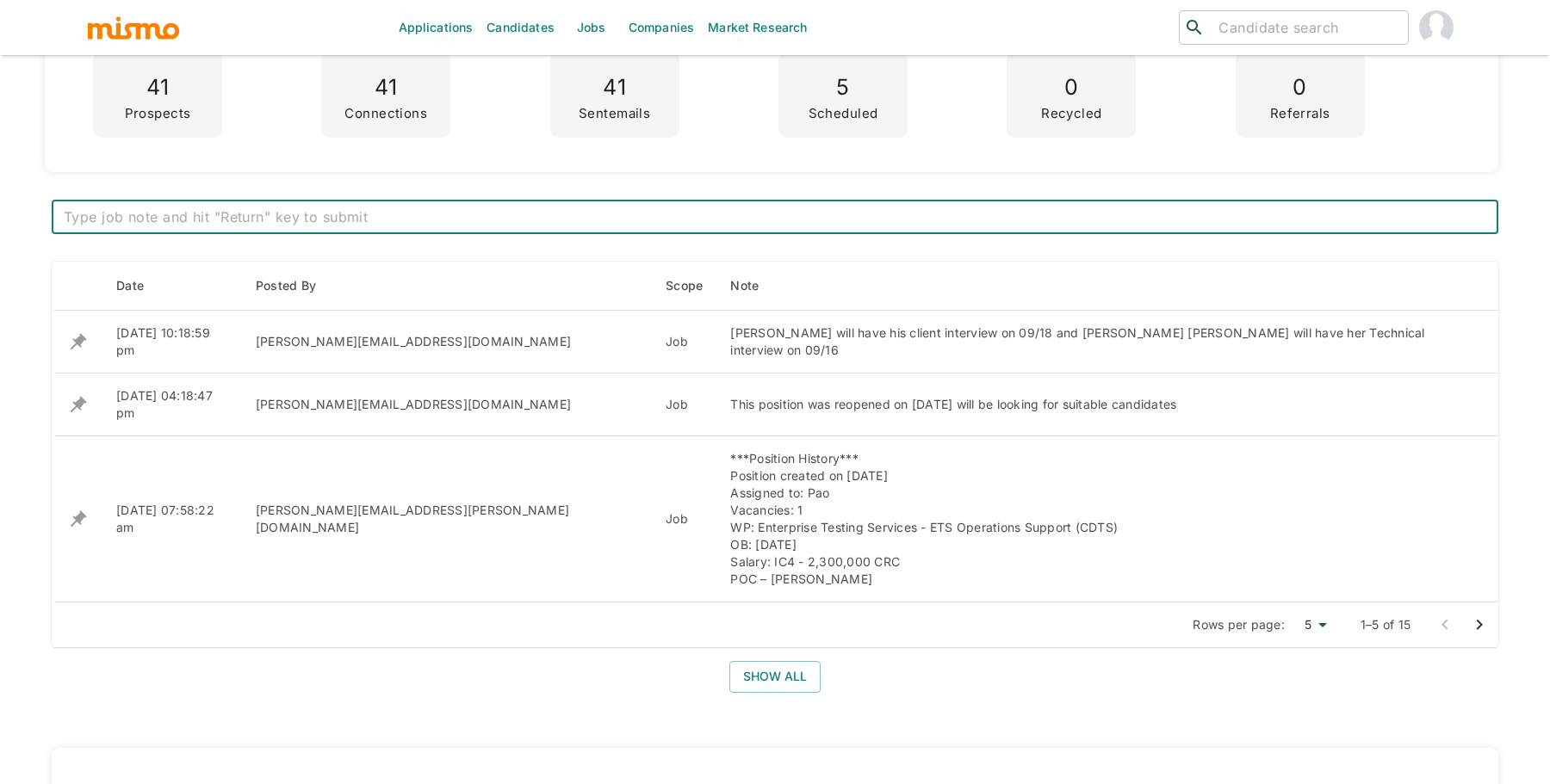
scroll to position [509, 0]
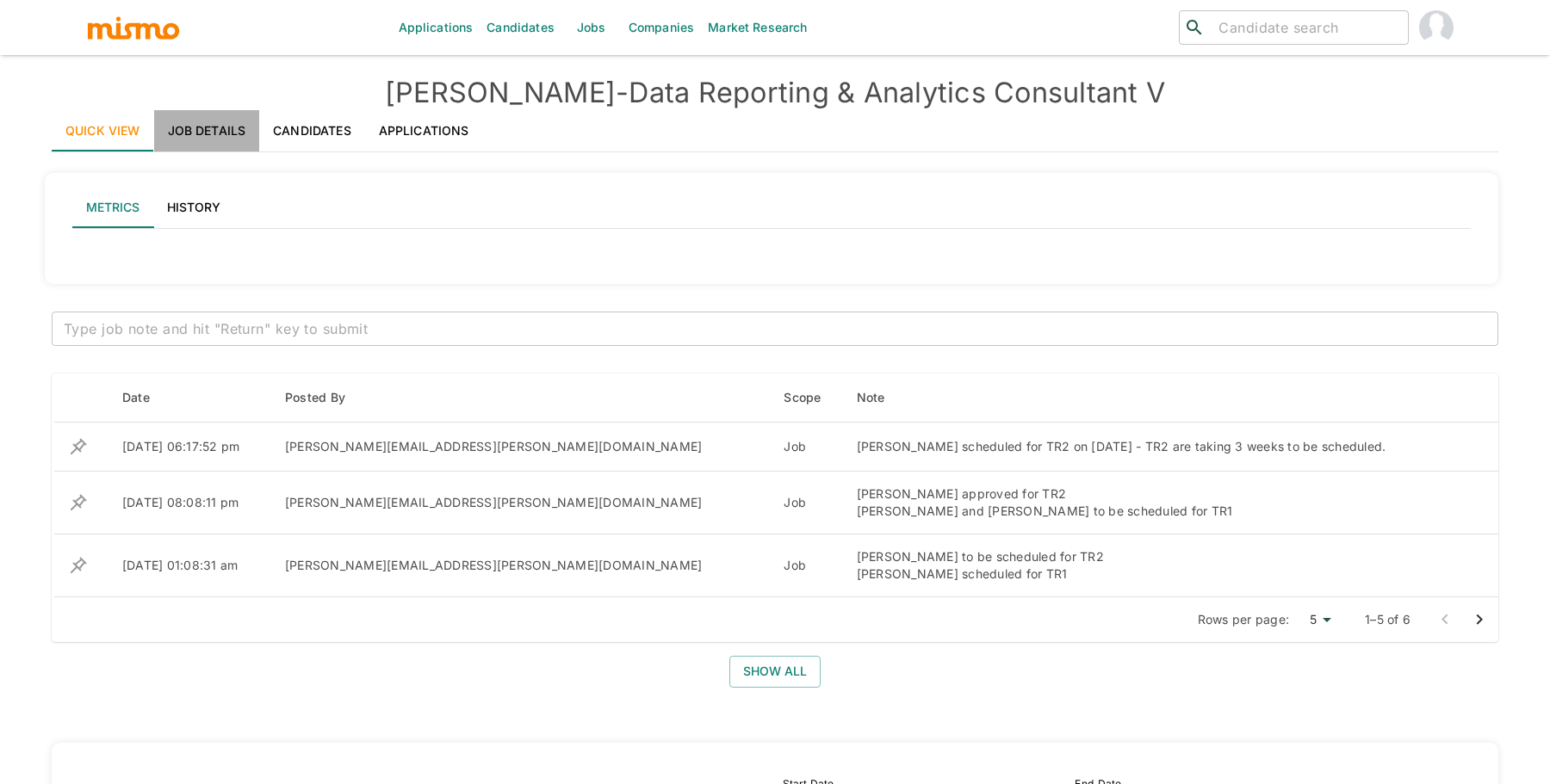
click at [188, 141] on link "Job Details" at bounding box center [207, 131] width 106 height 42
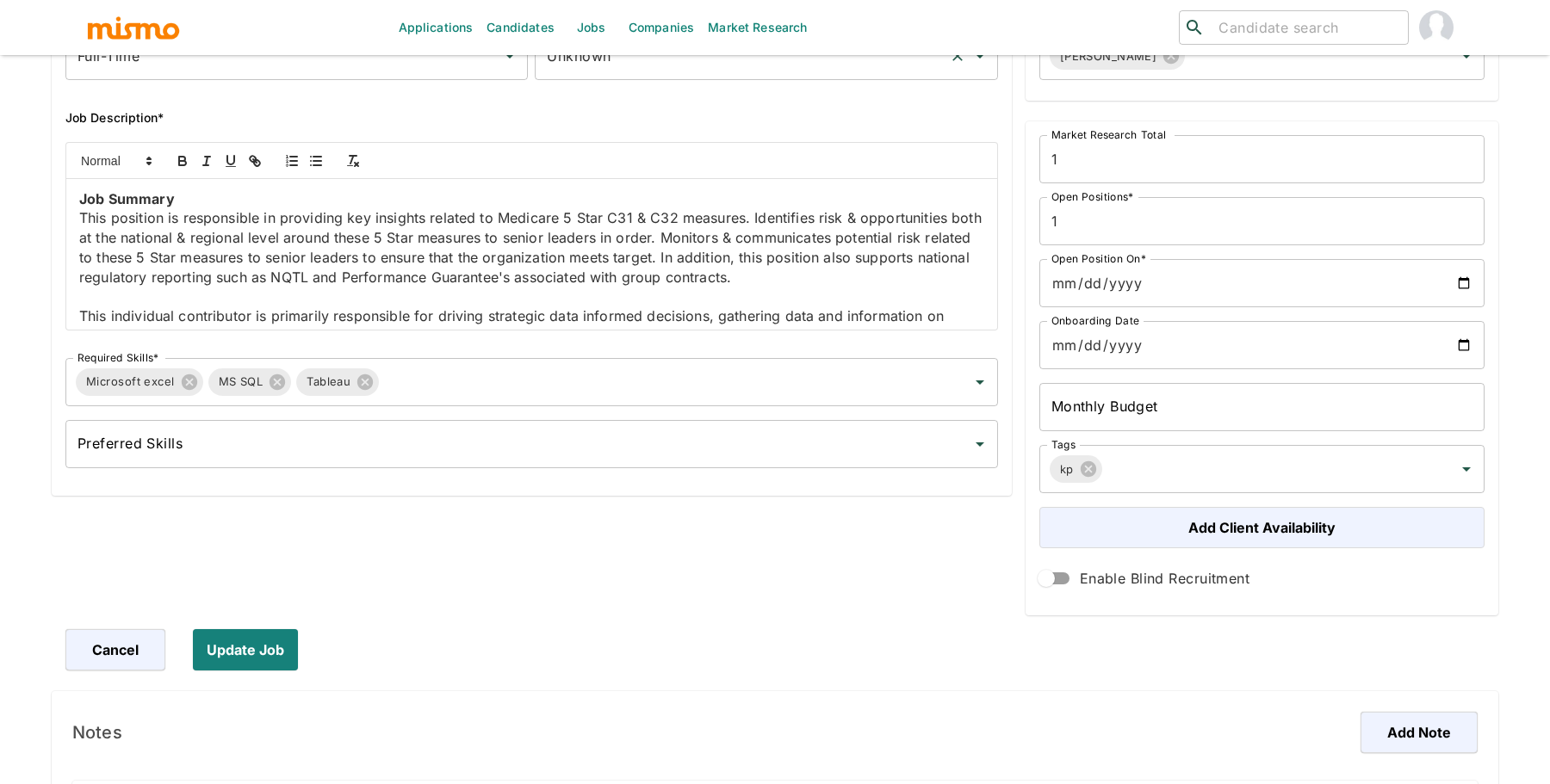
scroll to position [763, 0]
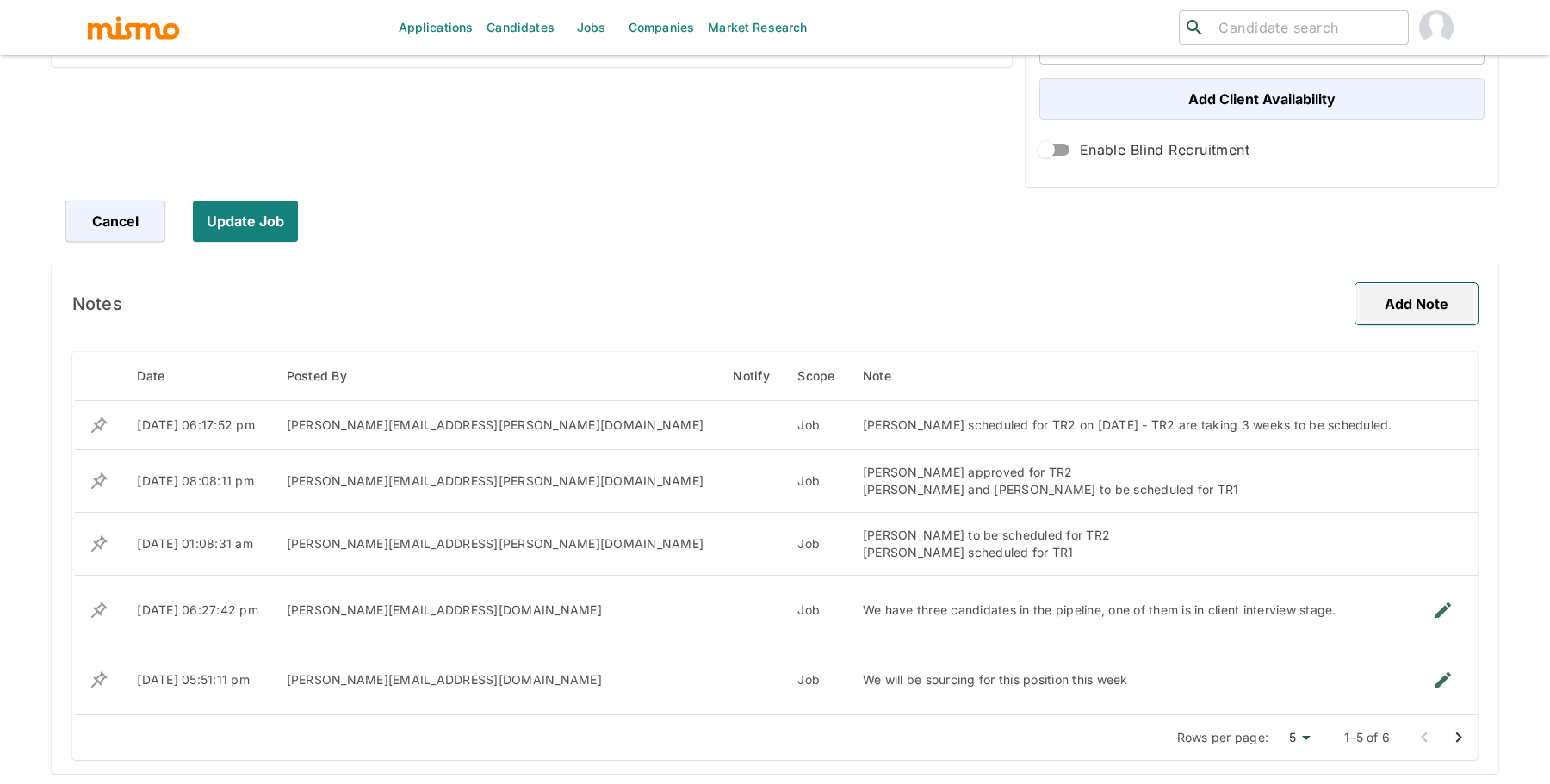
click at [1427, 307] on button "Add Note" at bounding box center [1416, 304] width 122 height 42
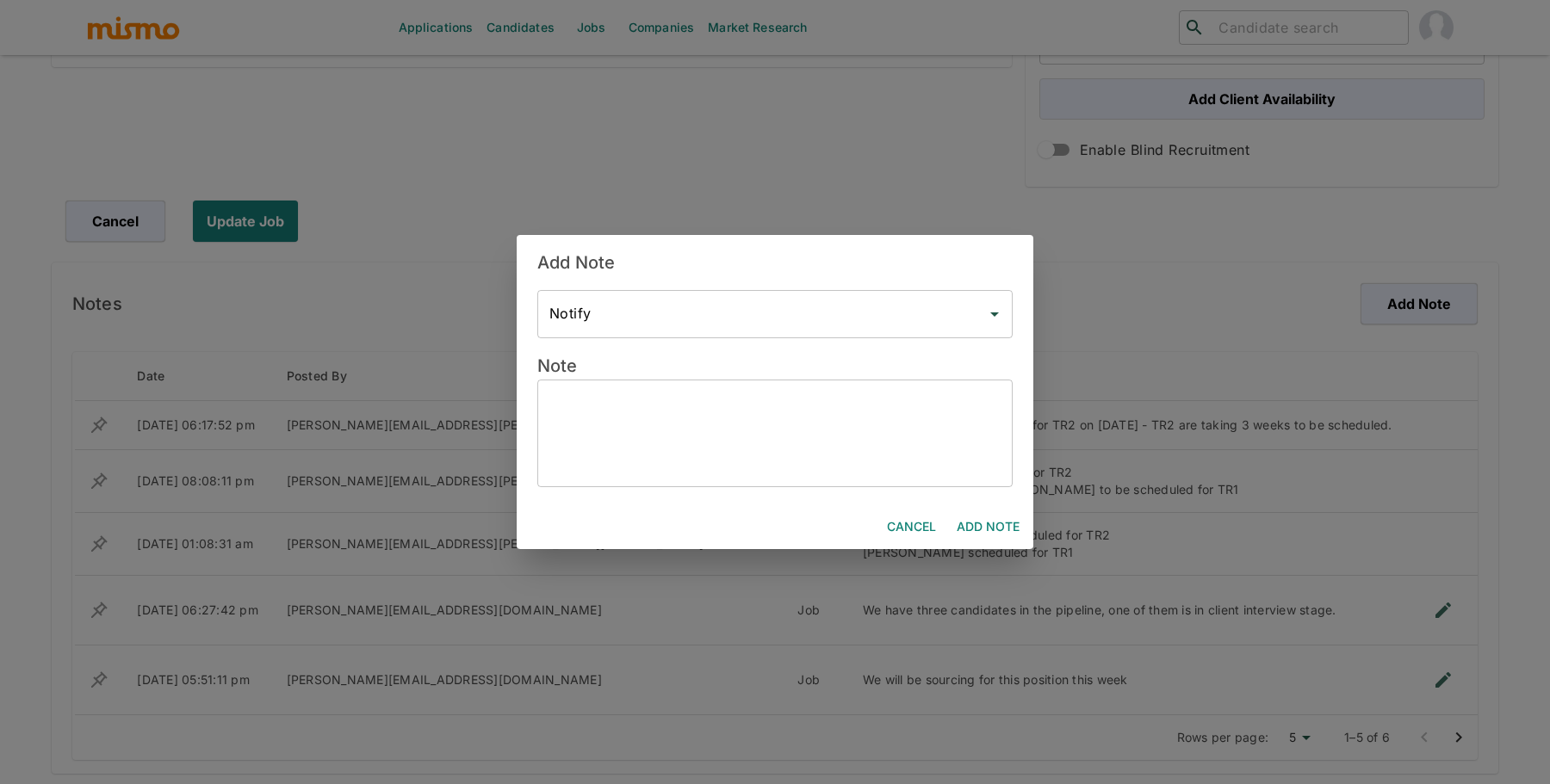
click at [574, 452] on textarea at bounding box center [775, 433] width 452 height 79
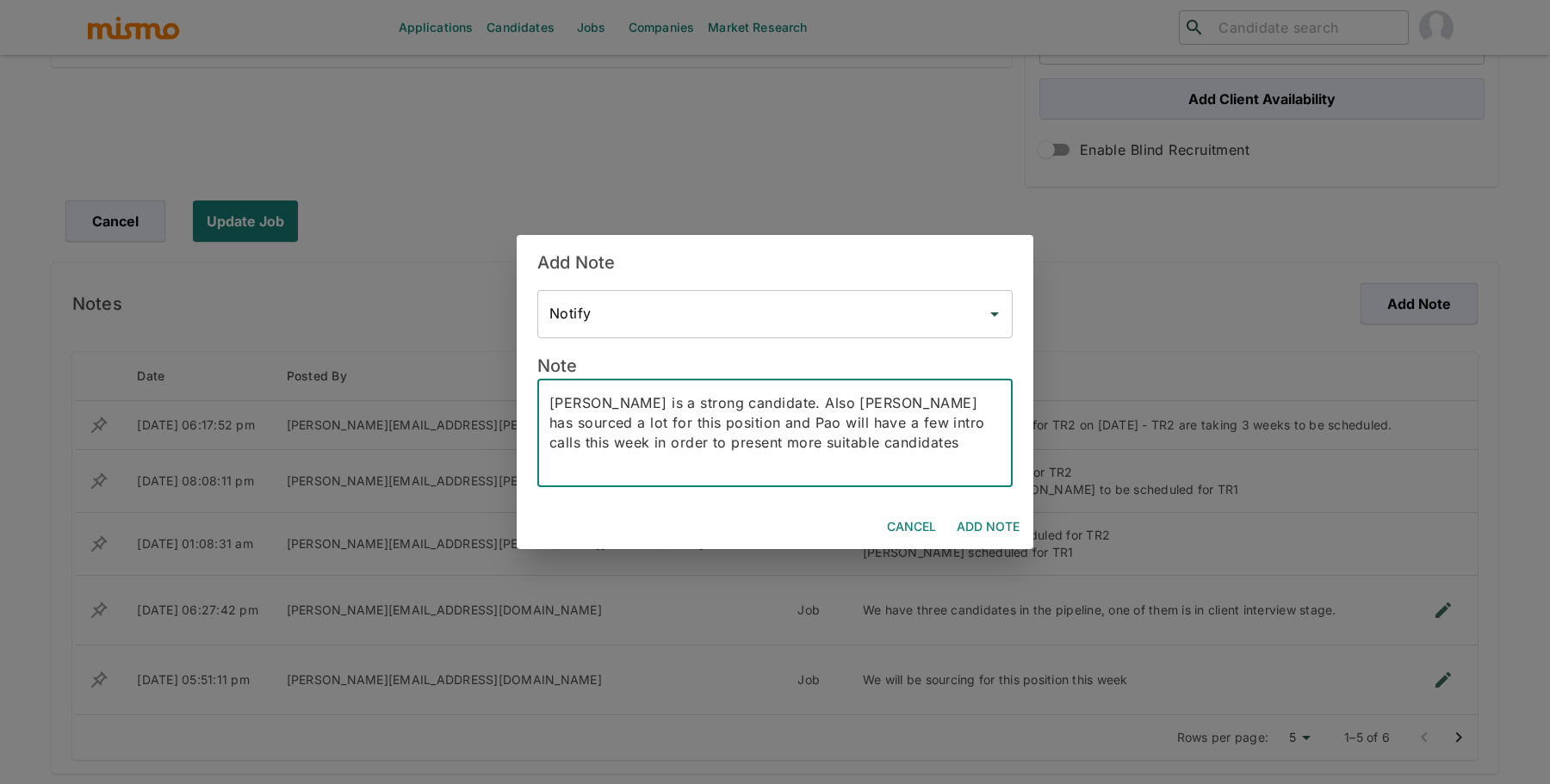
type textarea "Isaac Pacheco is a strong candidate. Also Dani has sourced a lot for this posit…"
click at [995, 512] on button "Add Note" at bounding box center [987, 528] width 76 height 32
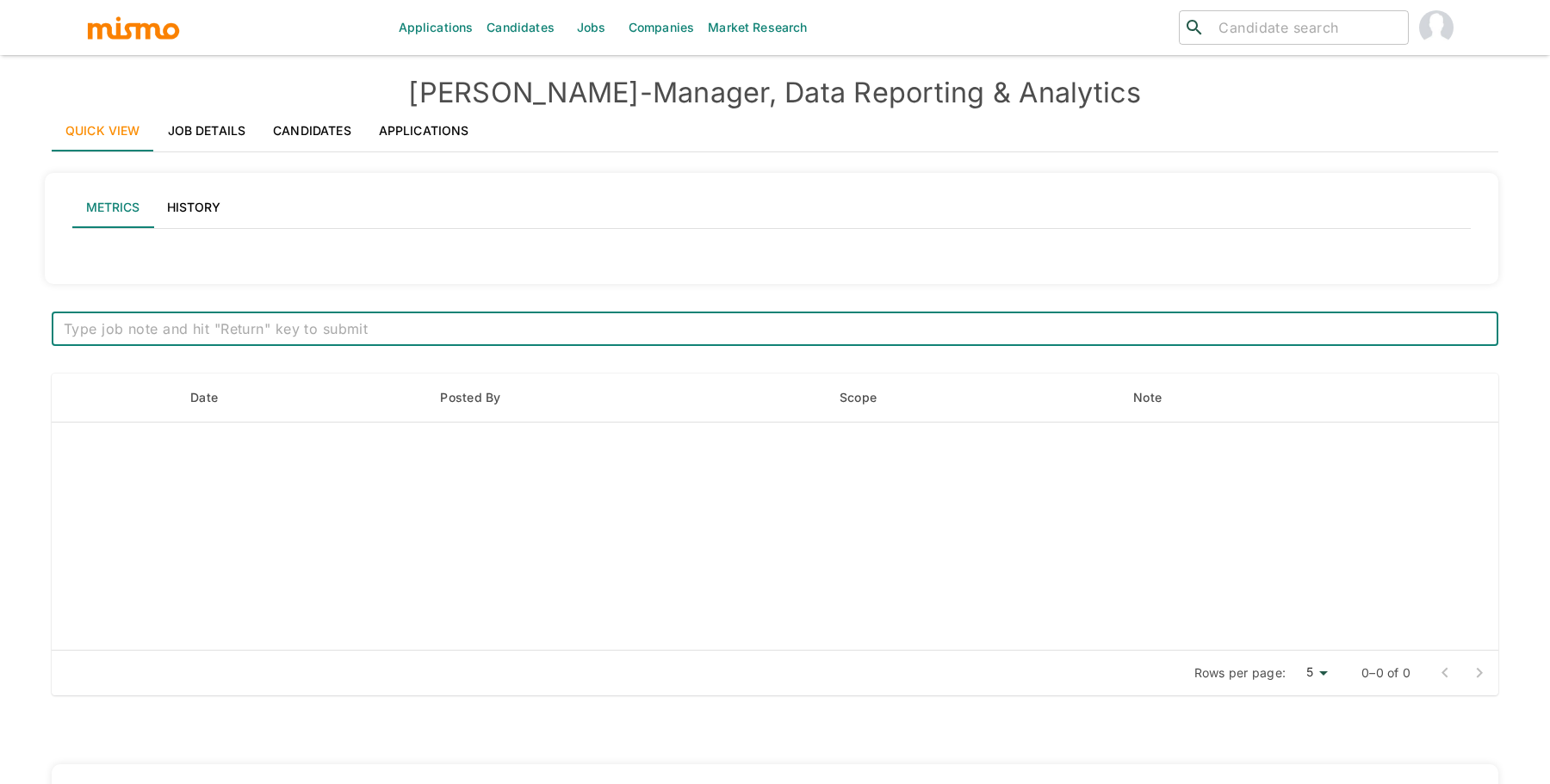
click at [228, 129] on link "Job Details" at bounding box center [207, 131] width 106 height 42
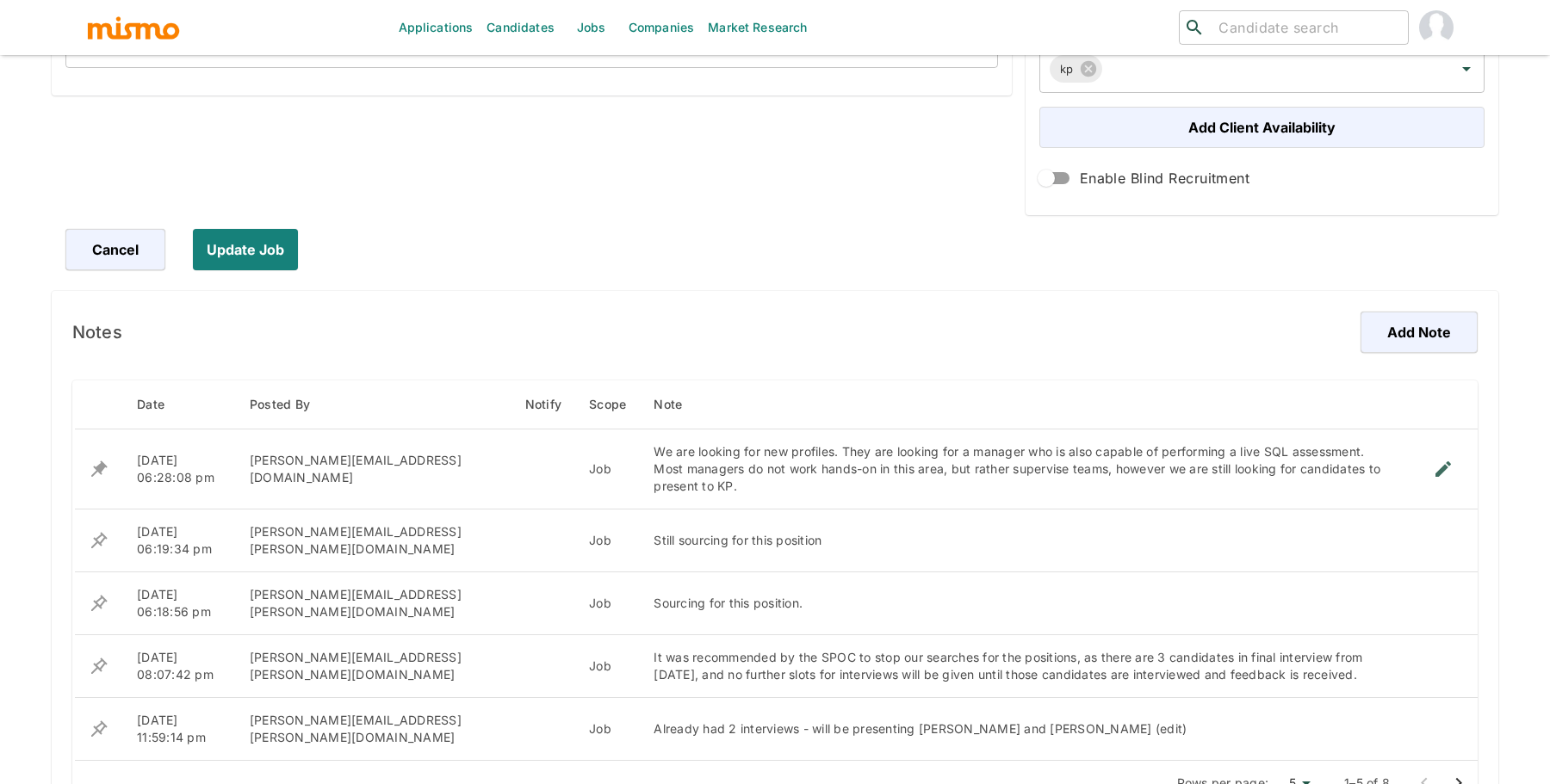
scroll to position [732, 0]
click at [1407, 330] on button "Add Note" at bounding box center [1416, 335] width 122 height 42
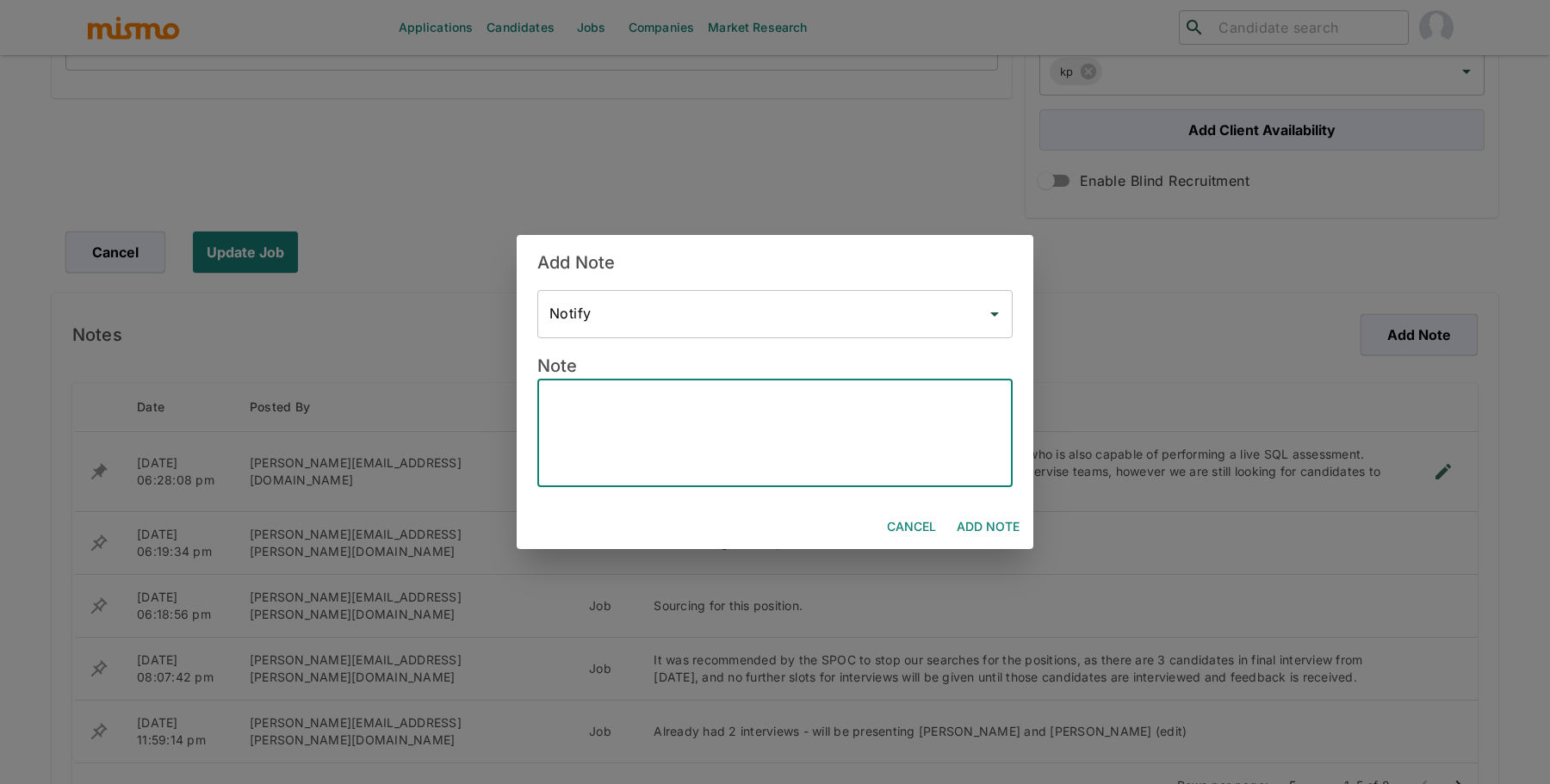
click at [724, 438] on textarea at bounding box center [775, 433] width 452 height 79
type textarea "ç"
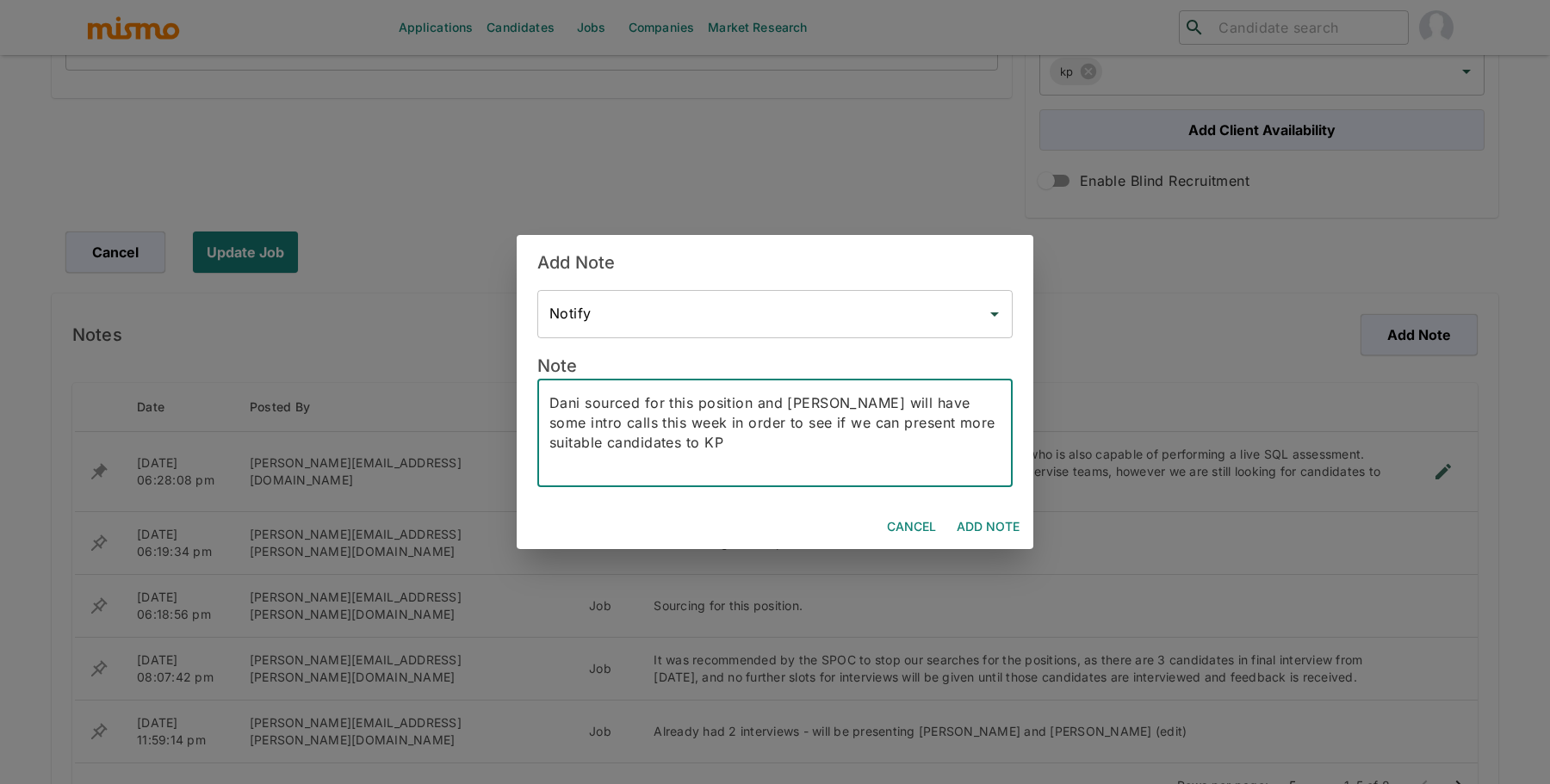
type textarea "Dani sourced for this position and [PERSON_NAME] will have some intro calls thi…"
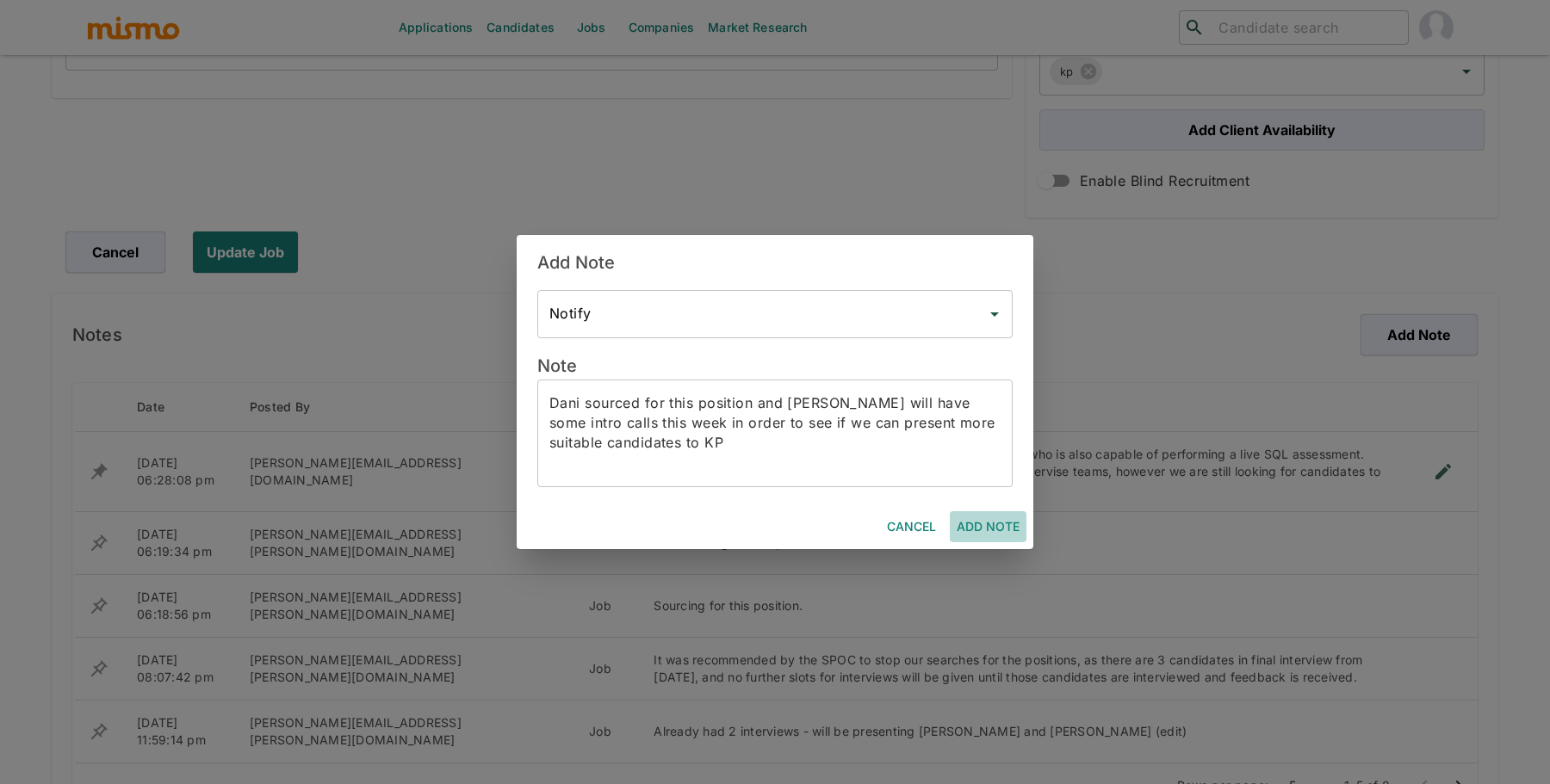
click at [982, 518] on button "Add Note" at bounding box center [987, 528] width 76 height 32
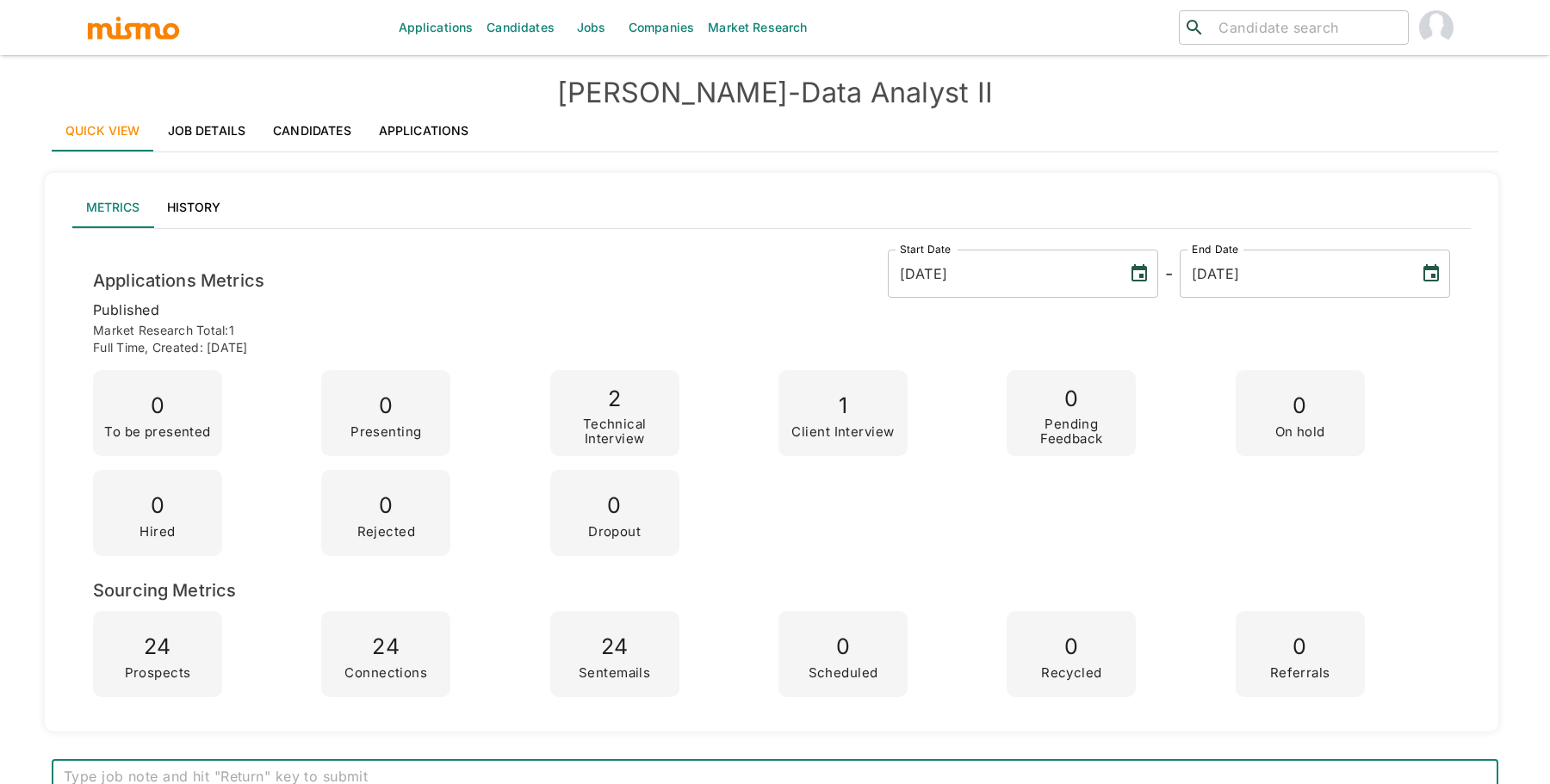
click at [213, 138] on link "Job Details" at bounding box center [207, 131] width 106 height 42
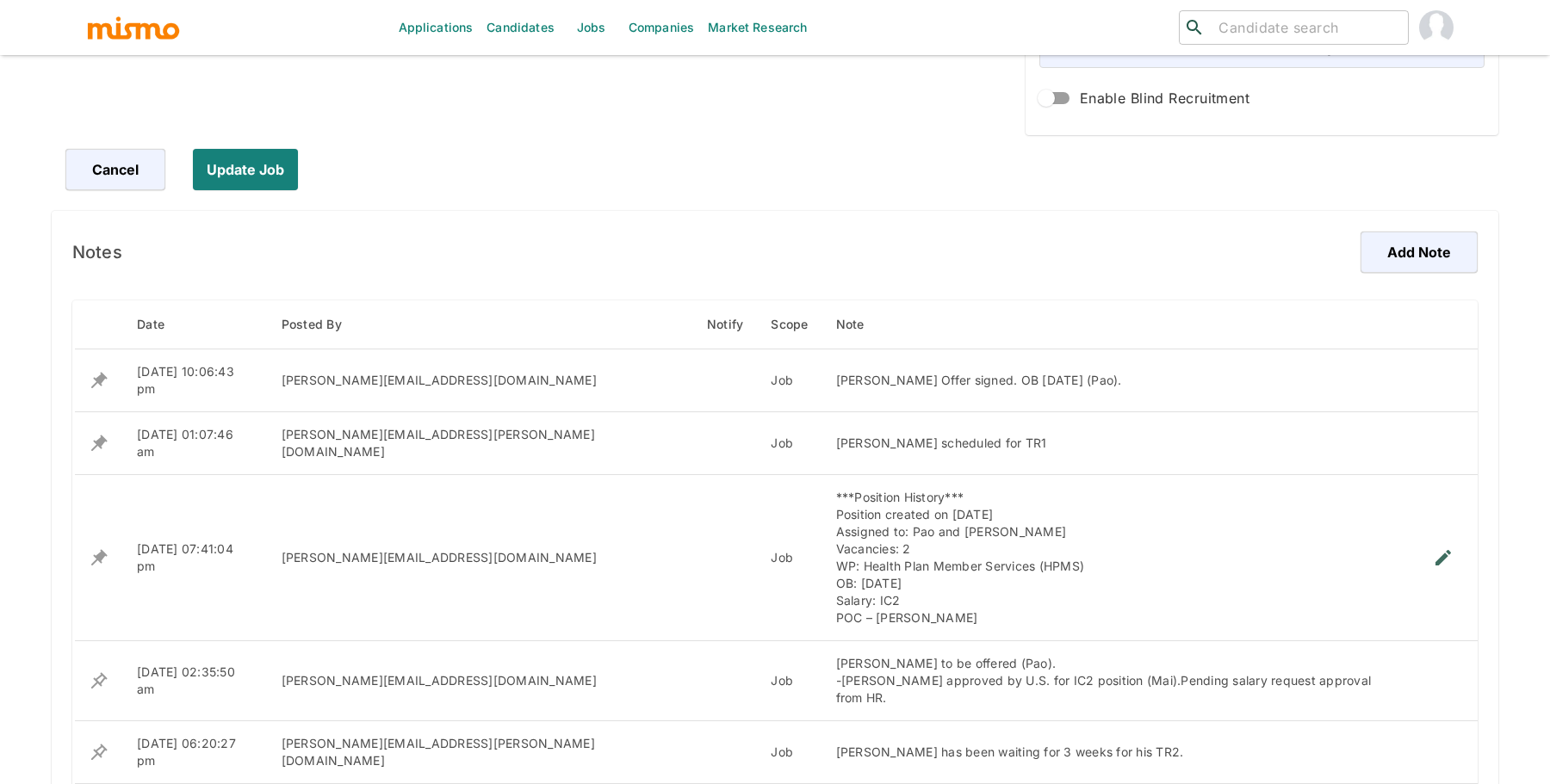
scroll to position [825, 0]
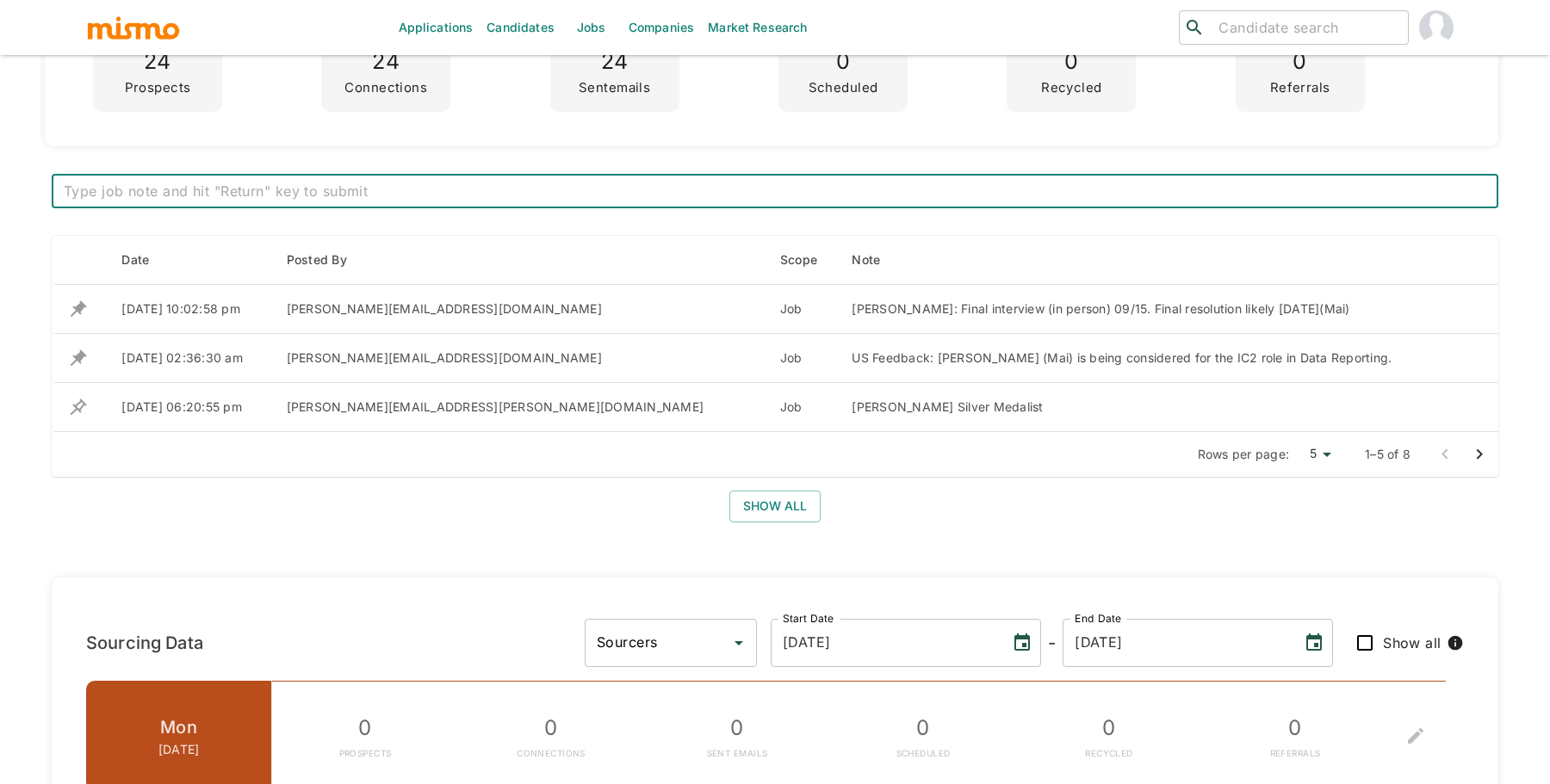
scroll to position [587, 0]
